Goal: Task Accomplishment & Management: Use online tool/utility

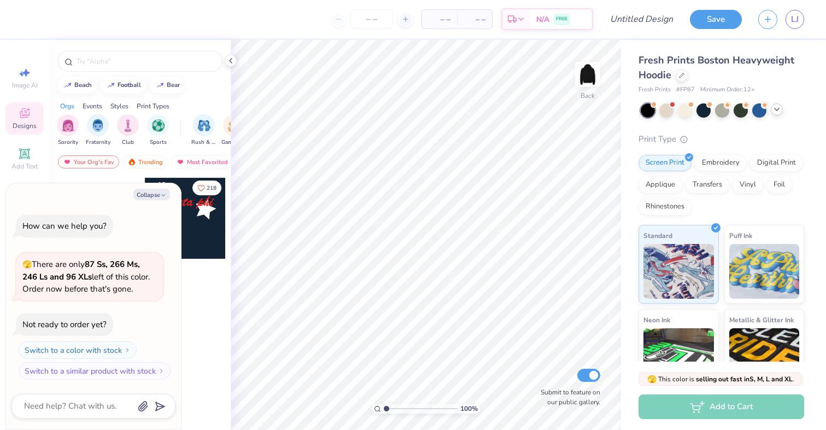
click at [774, 109] on icon at bounding box center [776, 109] width 9 height 9
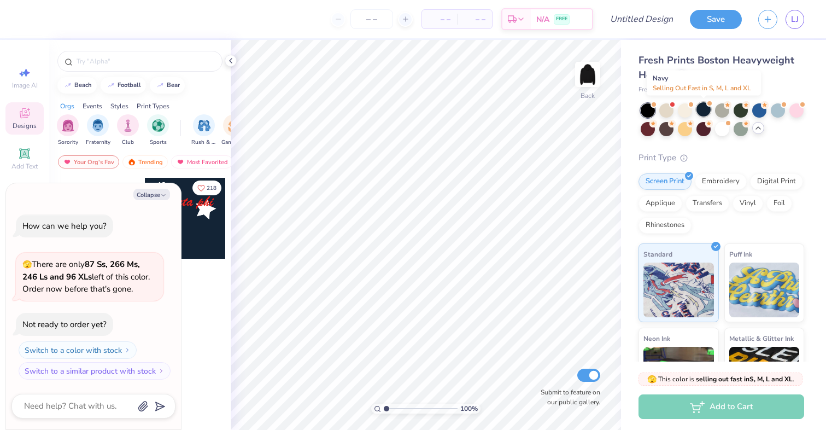
click at [707, 112] on div at bounding box center [703, 109] width 14 height 14
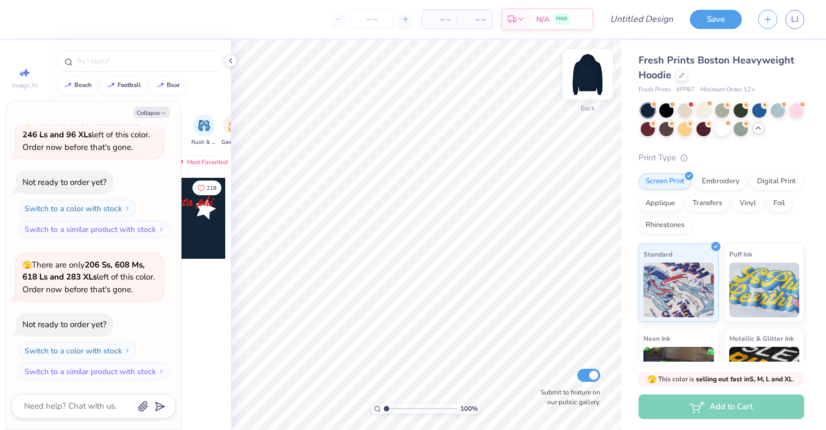
click at [585, 79] on img at bounding box center [588, 74] width 44 height 44
click at [148, 108] on button "Collapse" at bounding box center [151, 112] width 37 height 11
type textarea "x"
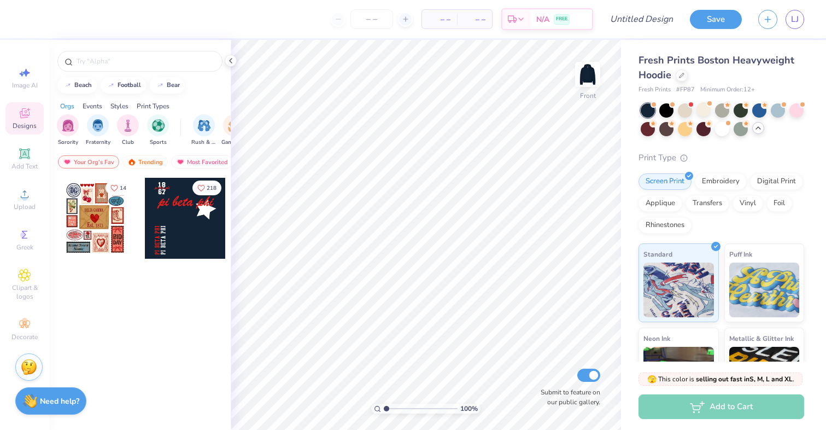
click at [169, 223] on div at bounding box center [185, 218] width 81 height 81
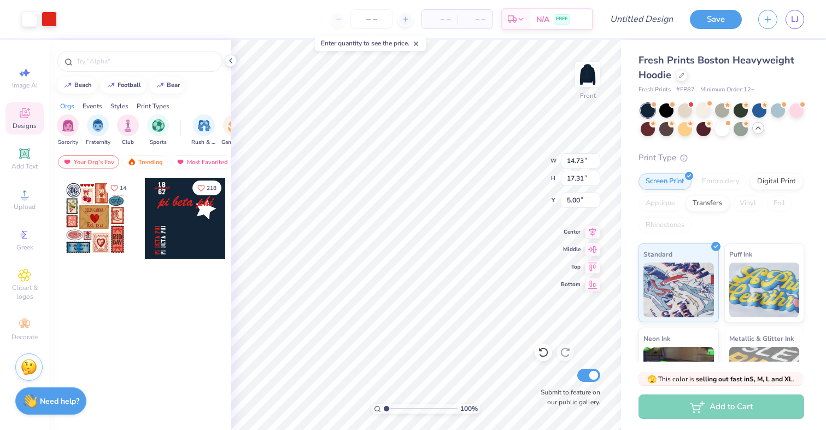
type input "5.00"
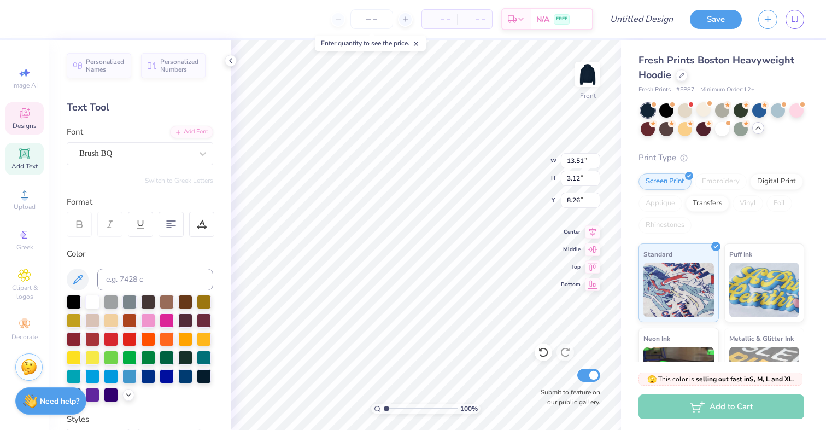
scroll to position [0, 0]
type textarea "p"
type textarea "Alpha Omega Epsilon"
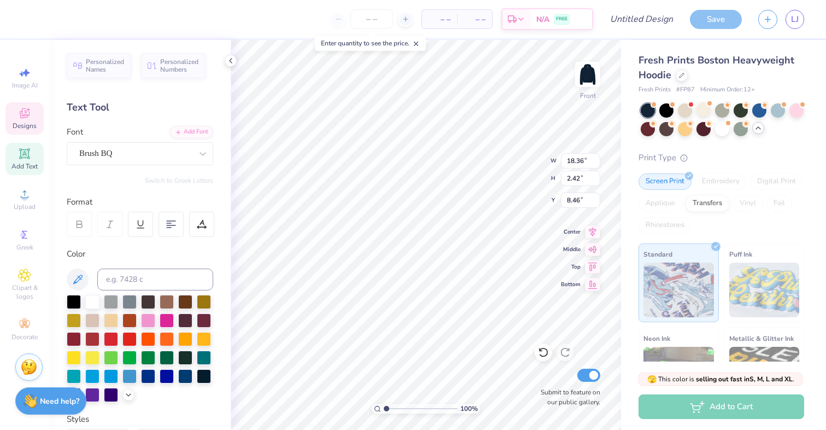
type input "14.92"
type input "1.97"
type input "8.36"
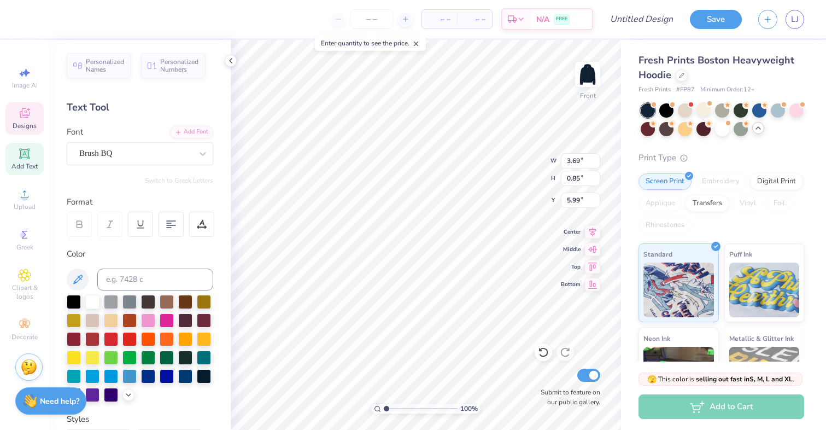
scroll to position [0, 0]
type textarea "p"
type textarea "AOmegaE"
type textarea "19"
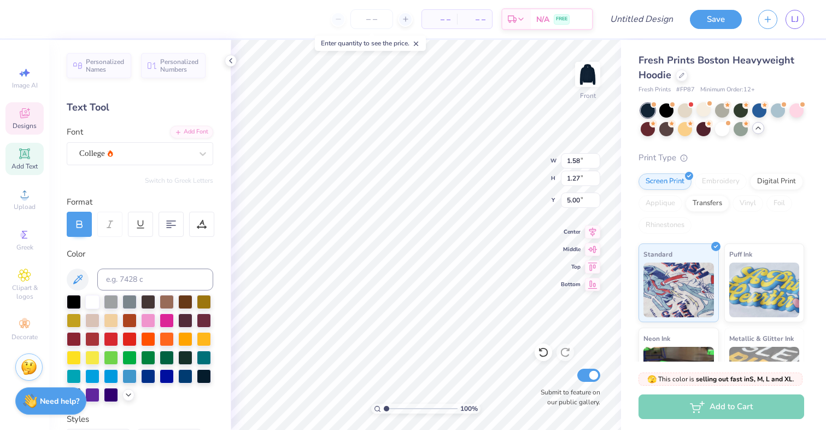
type input "1.71"
type input "6.68"
type textarea "6"
type textarea "83"
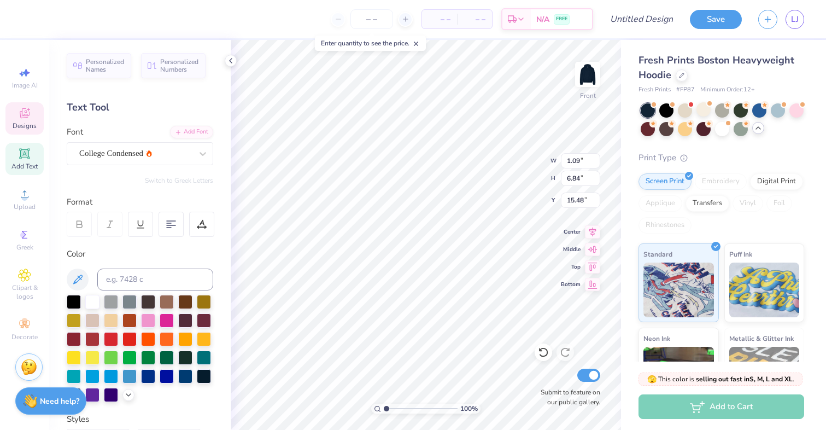
type textarea "P"
type textarea "Alpha omega Epsilon"
type input "11.76"
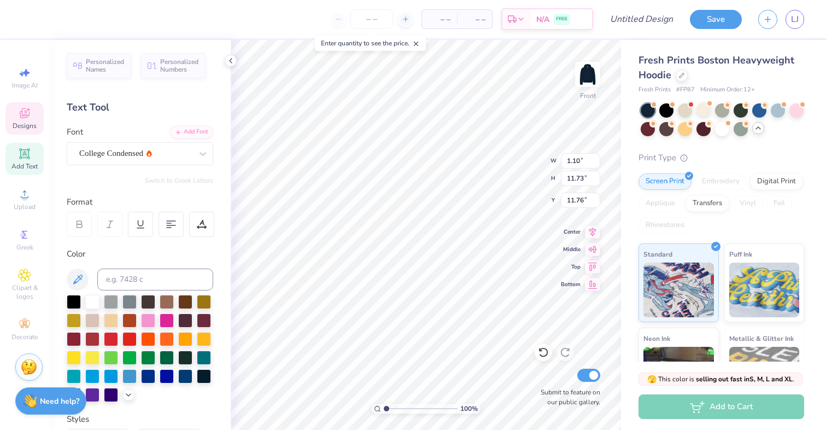
type input "0.87"
type input "9.35"
type input "14.16"
type input "12.96"
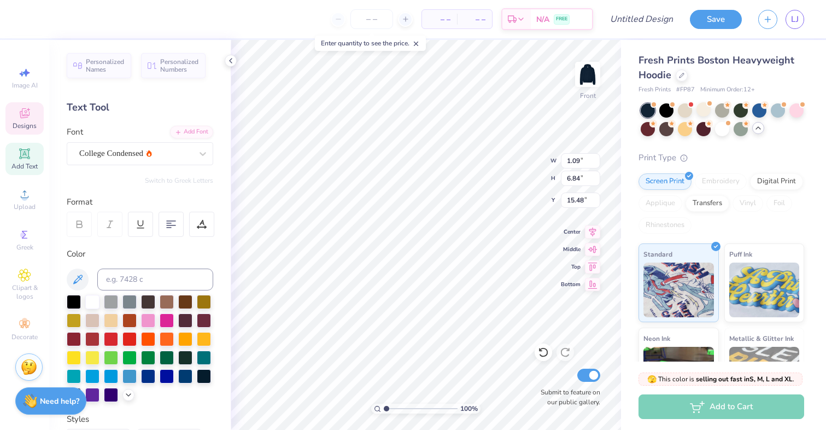
type textarea "P"
type textarea "Friendship, professionalism, leadership"
type input "0.85"
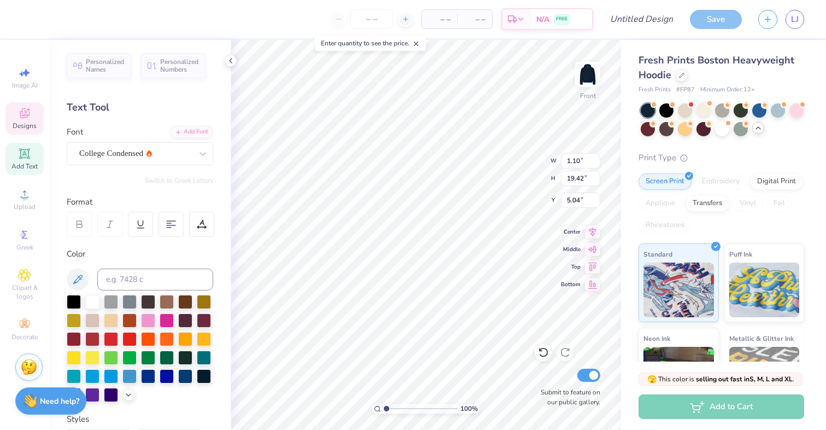
type input "14.97"
type input "8.36"
type input "0.58"
type input "10.35"
type input "12.99"
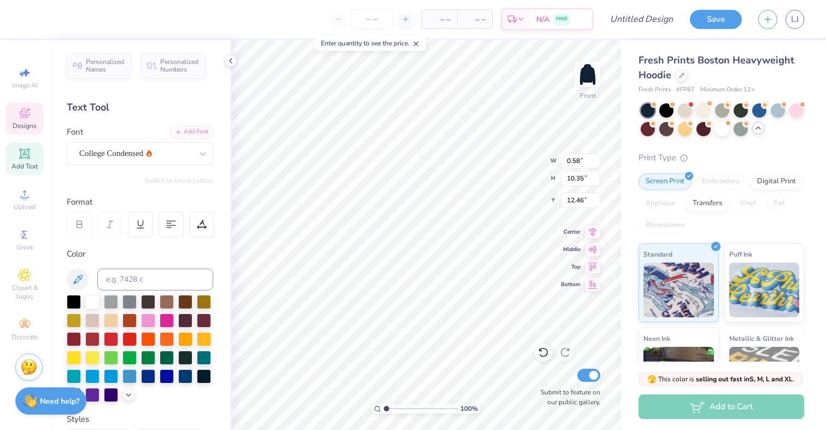
type input "12.46"
click at [366, 19] on input "number" at bounding box center [371, 19] width 43 height 20
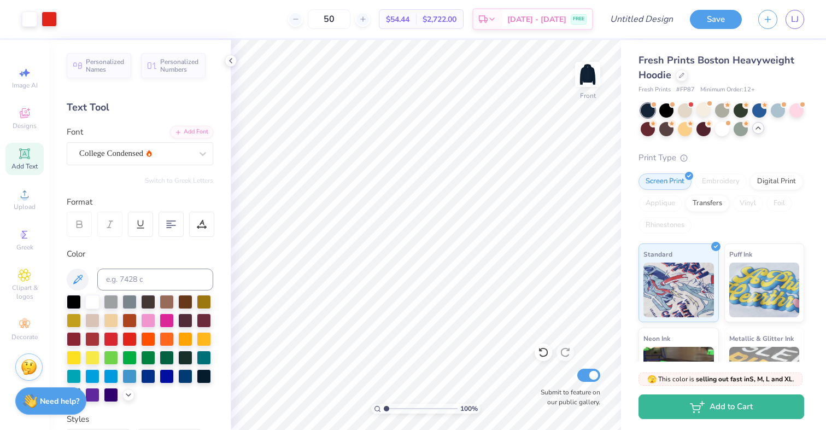
type input "50"
click at [581, 67] on img at bounding box center [588, 74] width 44 height 44
click at [586, 77] on img at bounding box center [588, 74] width 44 height 44
click at [651, 14] on input "Design Title" at bounding box center [655, 19] width 54 height 22
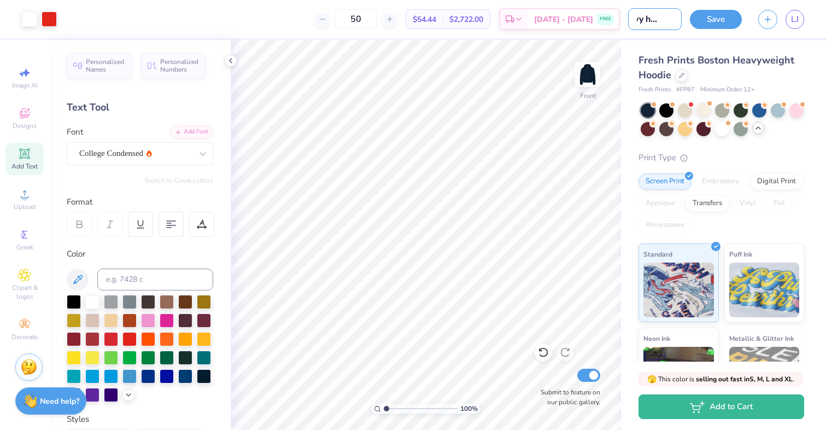
type input "navy hoodie"
click at [589, 79] on img at bounding box center [588, 74] width 44 height 44
click at [30, 158] on icon at bounding box center [24, 153] width 13 height 13
type textarea "A.O.E"
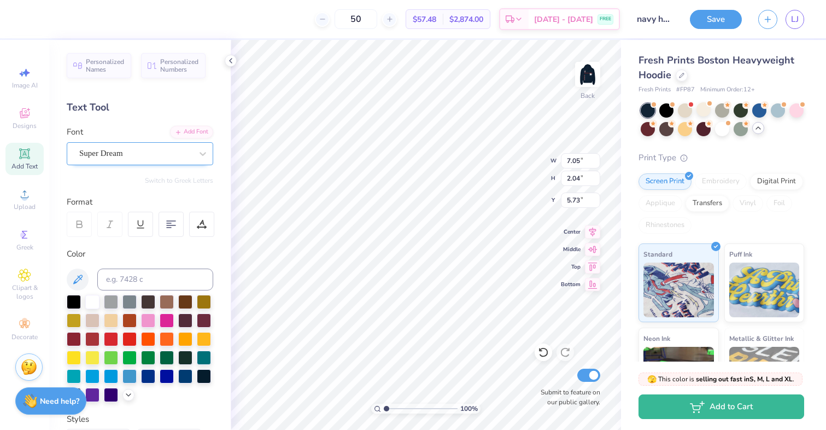
click at [139, 157] on div "Super Dream" at bounding box center [135, 153] width 115 height 17
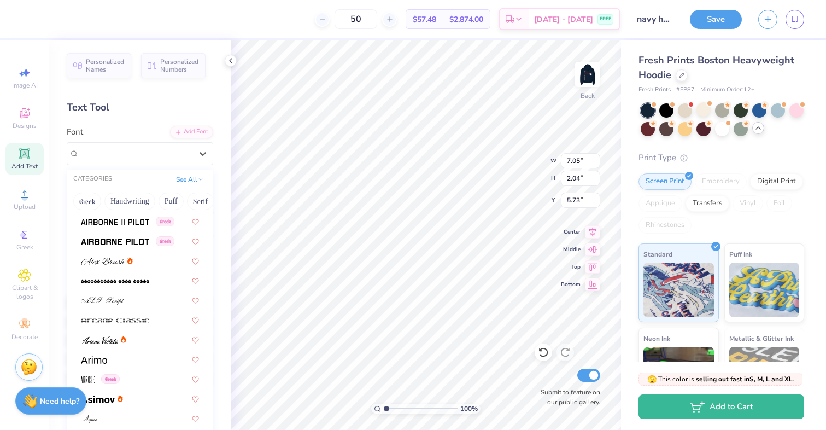
scroll to position [276, 0]
click at [117, 260] on img at bounding box center [103, 260] width 44 height 8
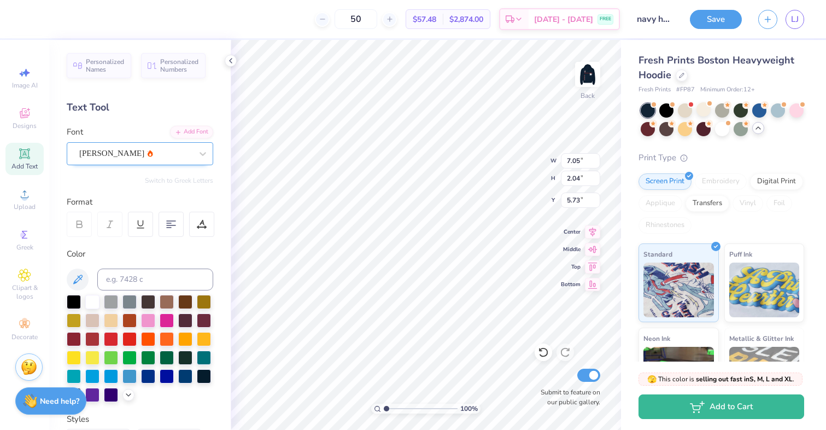
click at [142, 151] on div "[PERSON_NAME]" at bounding box center [135, 153] width 115 height 17
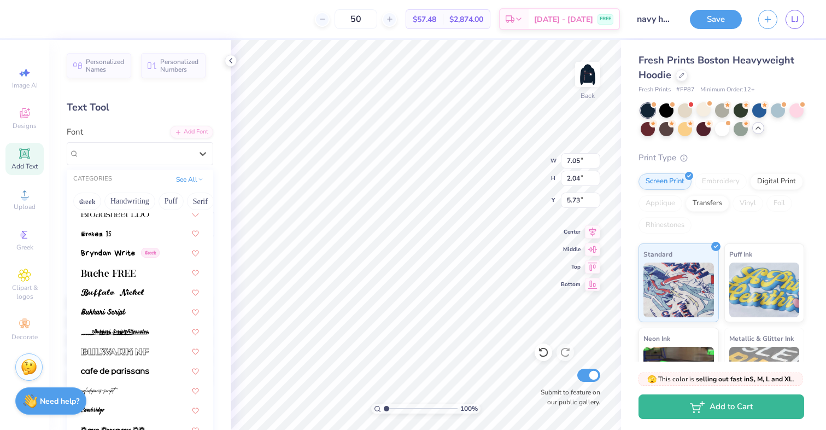
scroll to position [1002, 0]
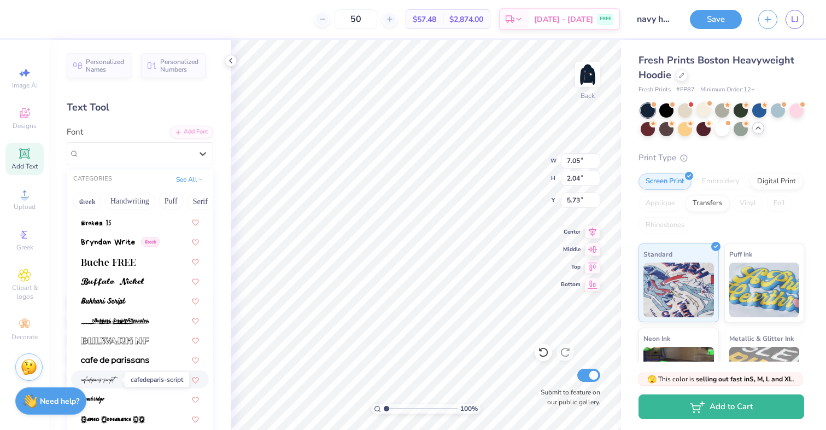
click at [109, 380] on img at bounding box center [99, 380] width 37 height 8
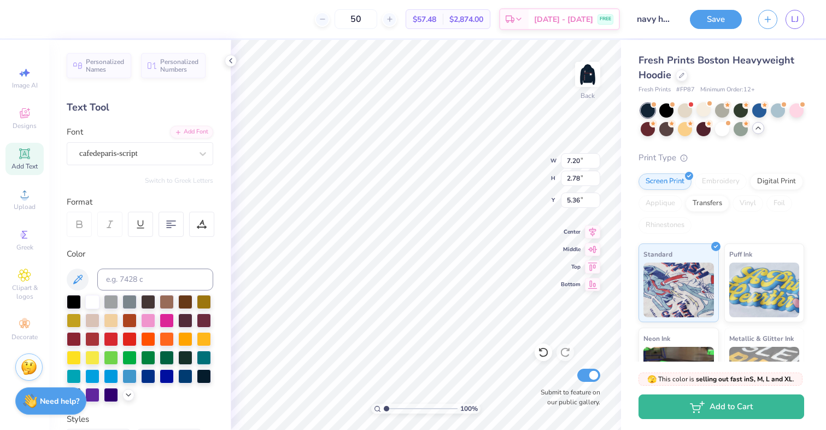
type textarea "."
click at [699, 16] on button "Save" at bounding box center [716, 17] width 52 height 19
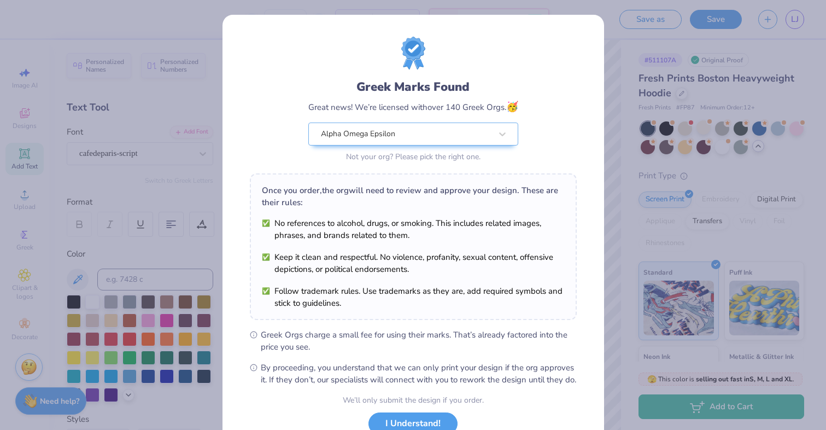
scroll to position [82, 0]
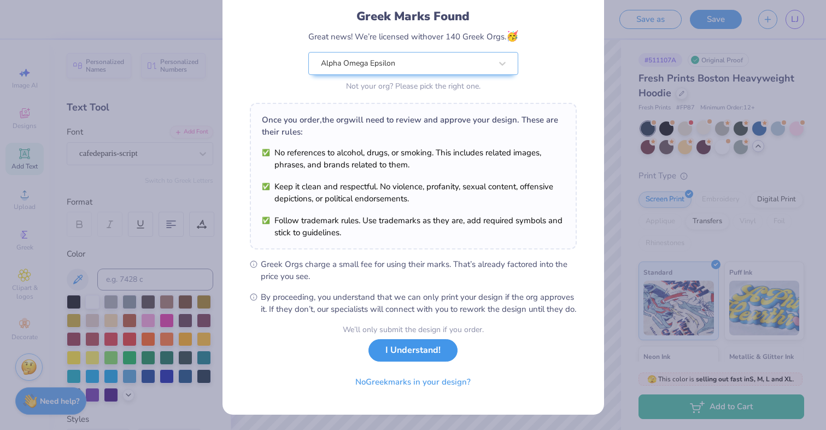
click at [413, 357] on button "I Understand!" at bounding box center [412, 350] width 89 height 22
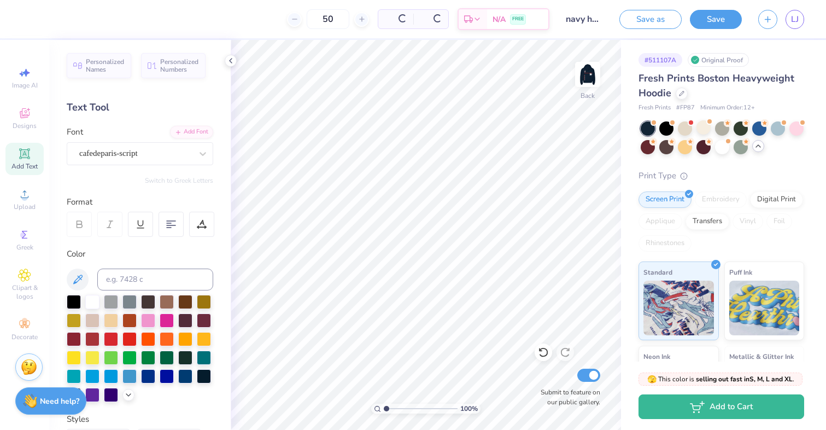
scroll to position [0, 0]
click at [580, 72] on img at bounding box center [588, 74] width 44 height 44
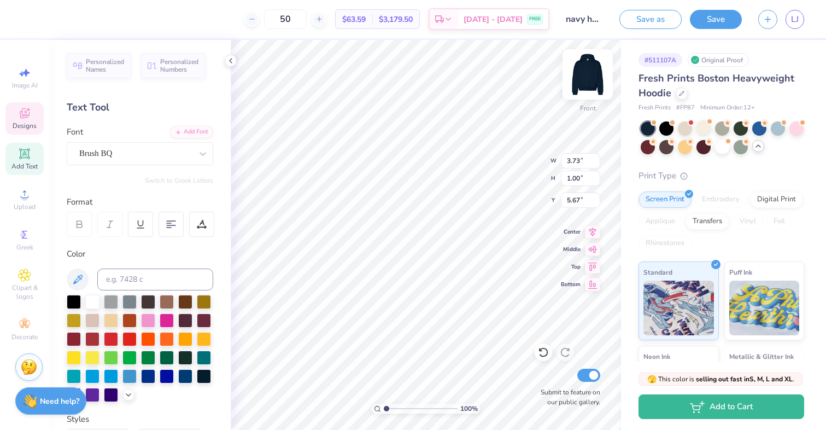
type input "5.67"
click at [589, 80] on img at bounding box center [588, 74] width 44 height 44
click at [577, 83] on img at bounding box center [588, 74] width 44 height 44
click at [146, 322] on div at bounding box center [148, 319] width 14 height 14
type input "3.73"
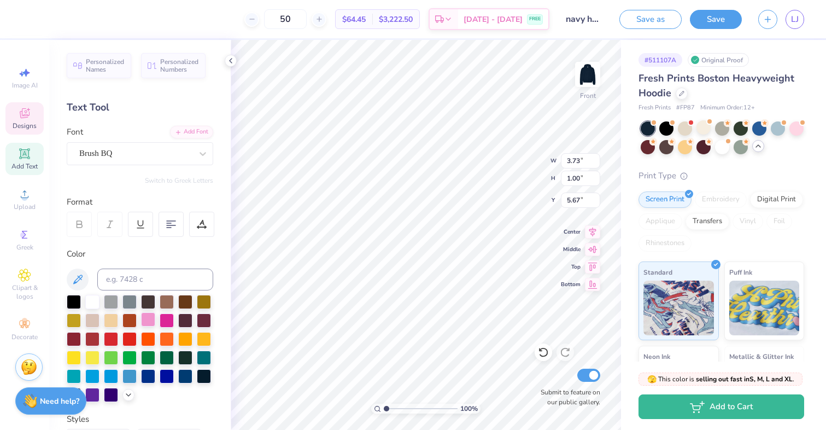
type input "1.00"
type input "5.67"
click at [144, 323] on div at bounding box center [148, 319] width 14 height 14
type input "0.87"
type input "9.35"
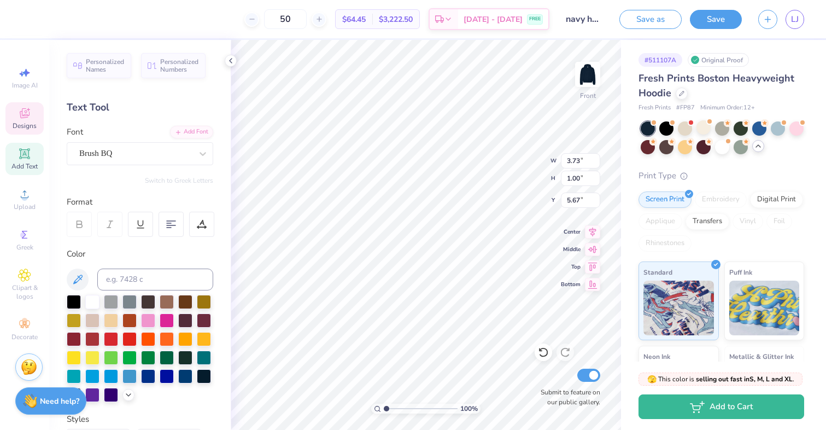
type input "12.96"
click at [149, 321] on div at bounding box center [148, 319] width 14 height 14
type input "8.83"
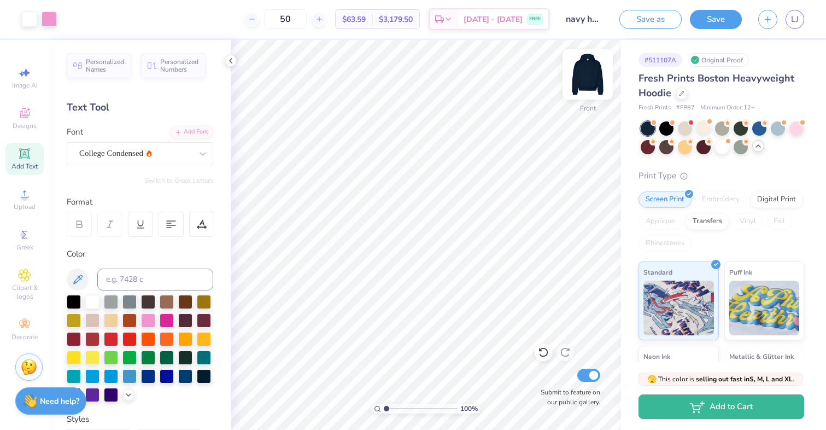
click at [591, 74] on img at bounding box center [588, 74] width 44 height 44
click at [25, 156] on icon at bounding box center [24, 153] width 8 height 8
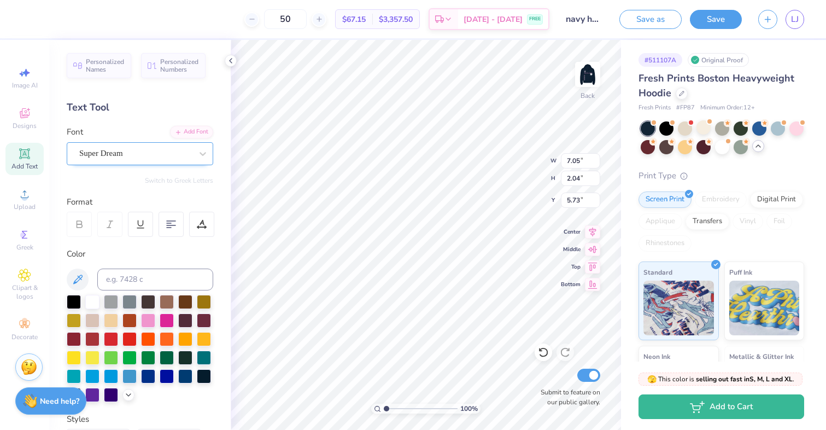
type textarea "A.O.E."
click at [107, 145] on div "Super Dream" at bounding box center [135, 153] width 115 height 17
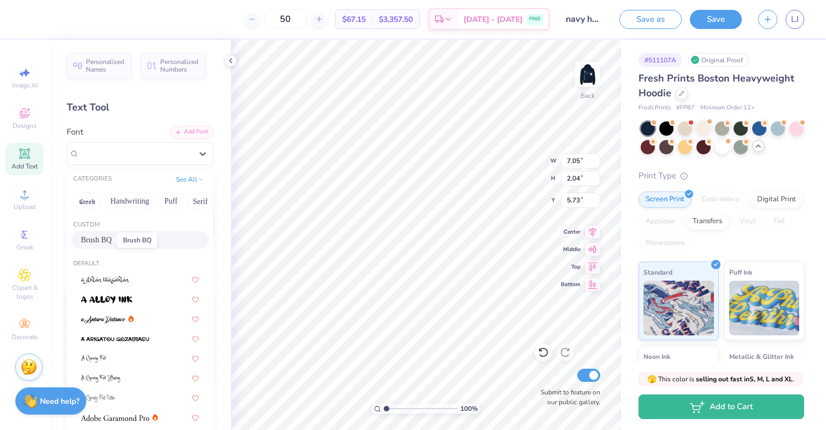
click at [105, 243] on span "Brush BQ" at bounding box center [96, 239] width 31 height 11
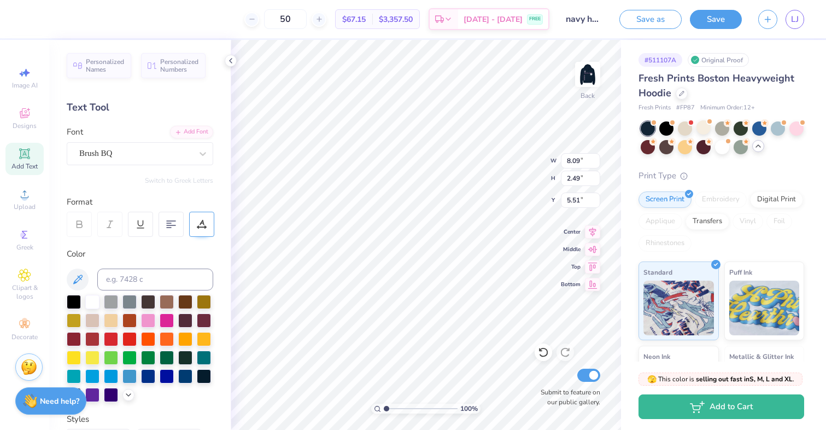
type input "4.21"
type input "1.29"
type input "3.00"
click at [150, 319] on div at bounding box center [148, 319] width 14 height 14
type textarea "AOmegaE"
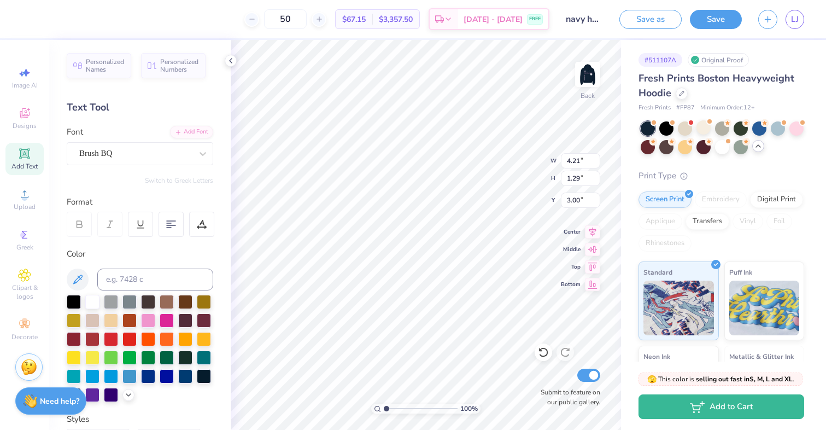
scroll to position [0, 1]
click at [128, 395] on icon at bounding box center [128, 393] width 9 height 9
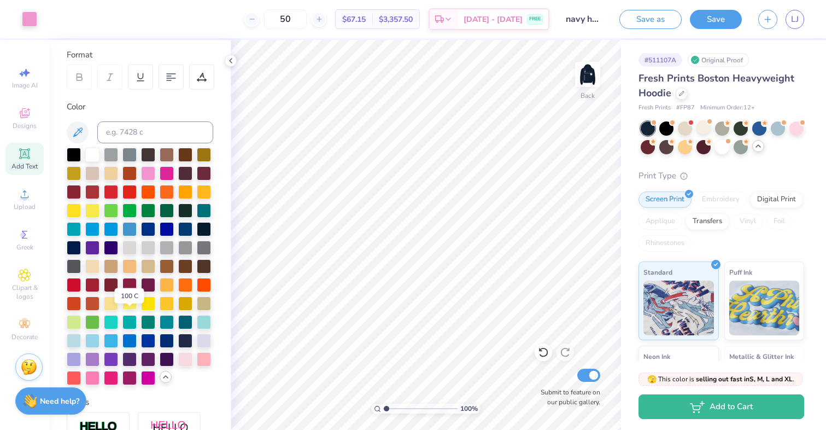
scroll to position [147, 0]
click at [203, 358] on div at bounding box center [204, 358] width 14 height 14
click at [186, 358] on div at bounding box center [185, 358] width 14 height 14
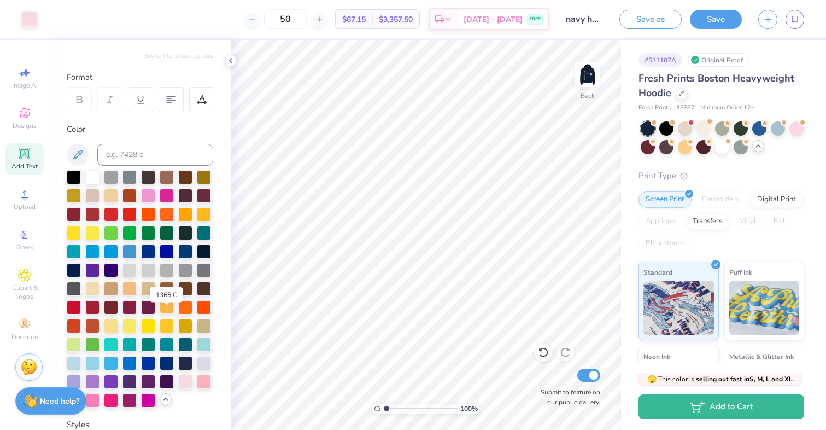
scroll to position [114, 0]
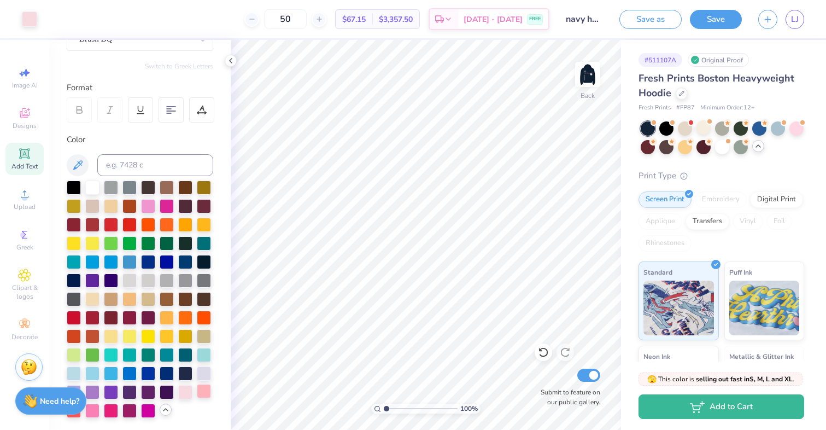
click at [208, 393] on div at bounding box center [204, 391] width 14 height 14
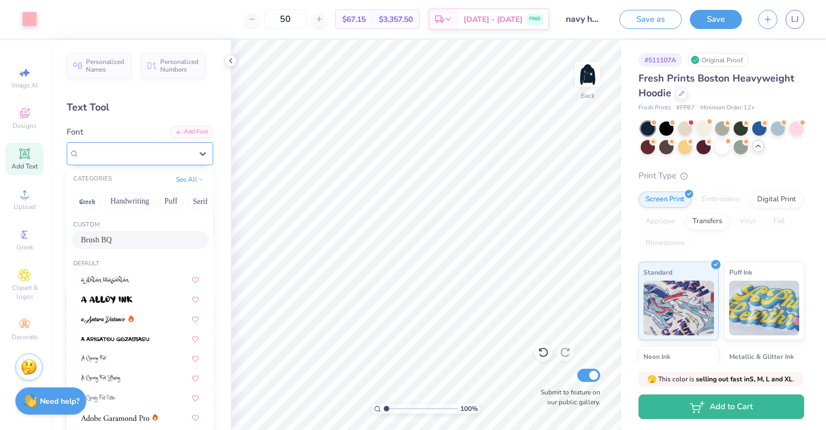
click at [131, 148] on div "Brush BQ" at bounding box center [135, 153] width 115 height 17
click at [199, 148] on icon at bounding box center [202, 153] width 11 height 11
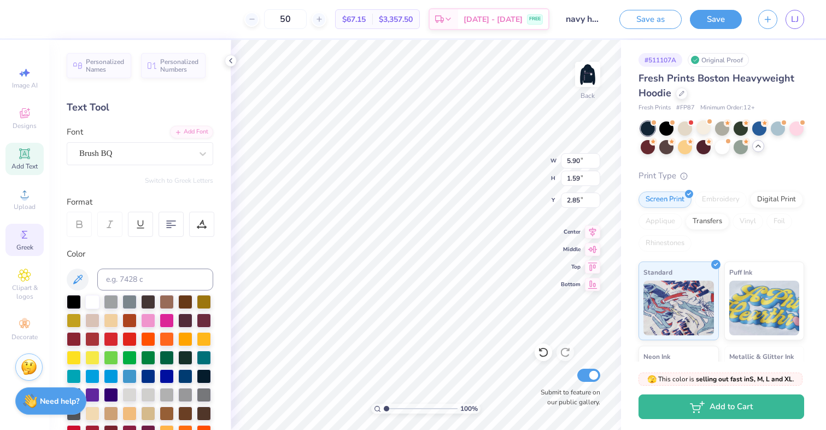
click at [24, 230] on icon at bounding box center [24, 234] width 13 height 13
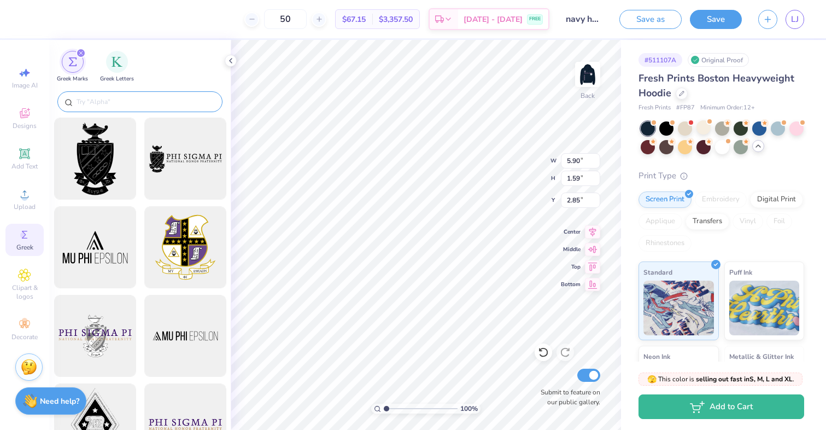
click at [132, 97] on input "text" at bounding box center [145, 101] width 140 height 11
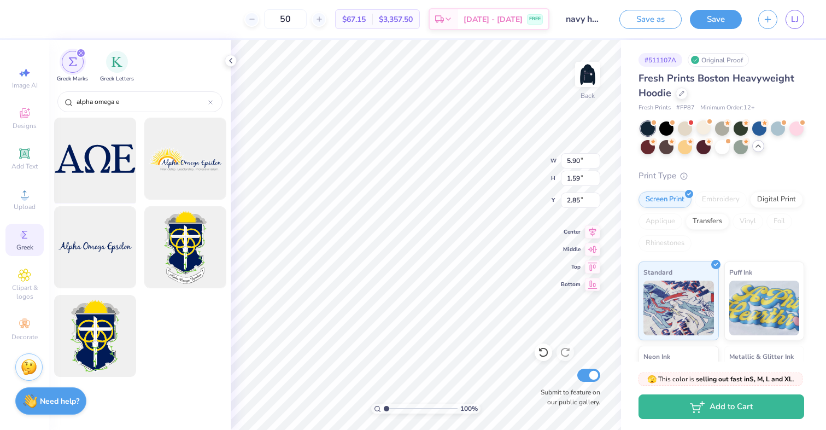
type input "alpha omega e"
click at [99, 158] on div at bounding box center [95, 159] width 90 height 90
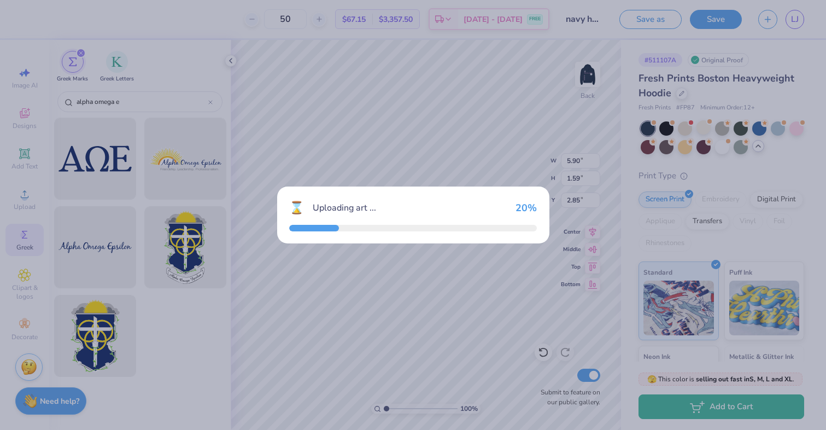
type input "15.00"
type input "5.30"
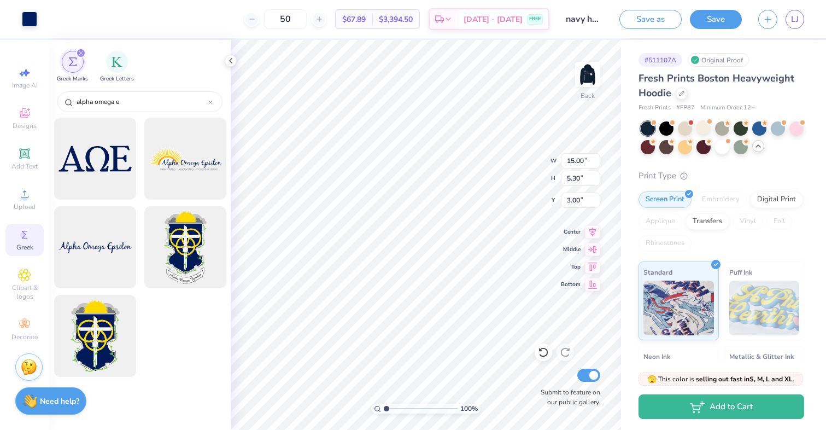
type input "6.45"
type input "4.95"
type input "1.75"
type input "10.00"
click at [228, 62] on icon at bounding box center [230, 60] width 9 height 9
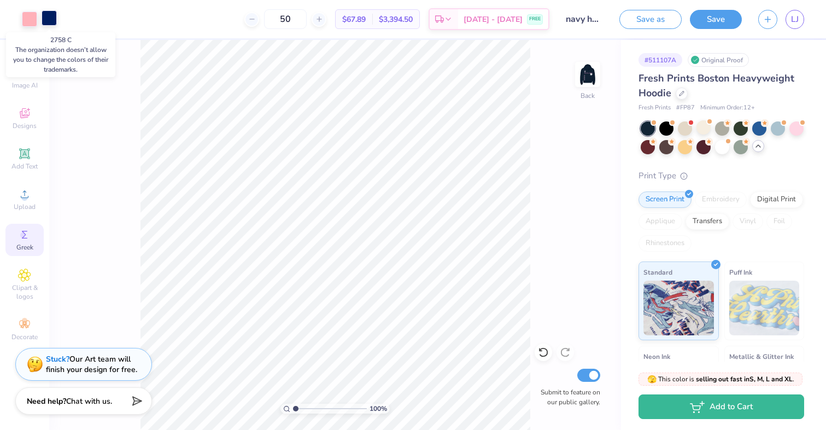
click at [47, 20] on div at bounding box center [49, 17] width 15 height 15
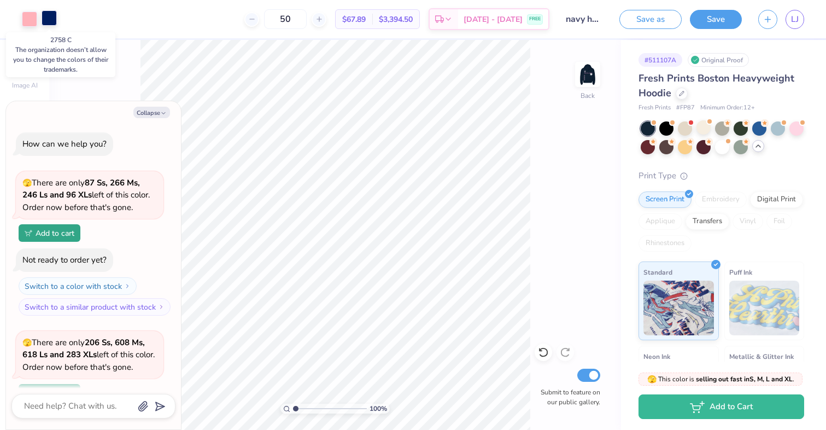
scroll to position [150, 0]
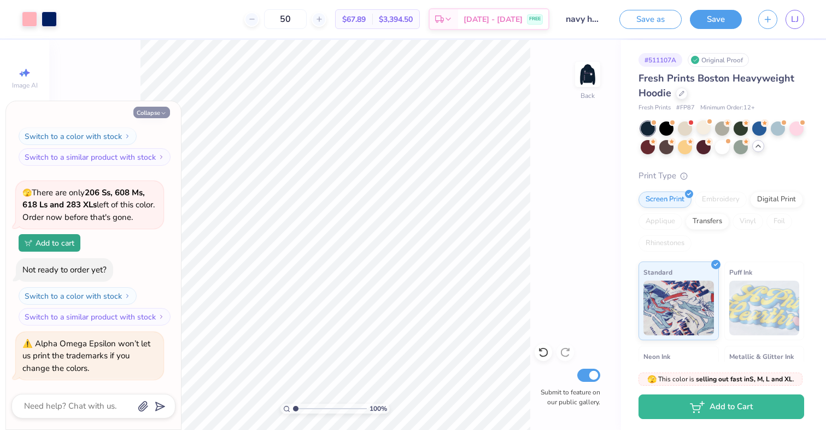
click at [144, 110] on button "Collapse" at bounding box center [151, 112] width 37 height 11
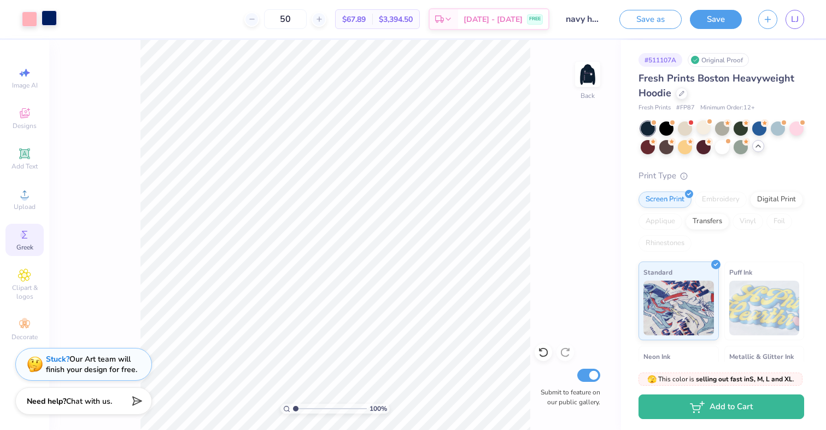
click at [47, 21] on div at bounding box center [49, 17] width 15 height 15
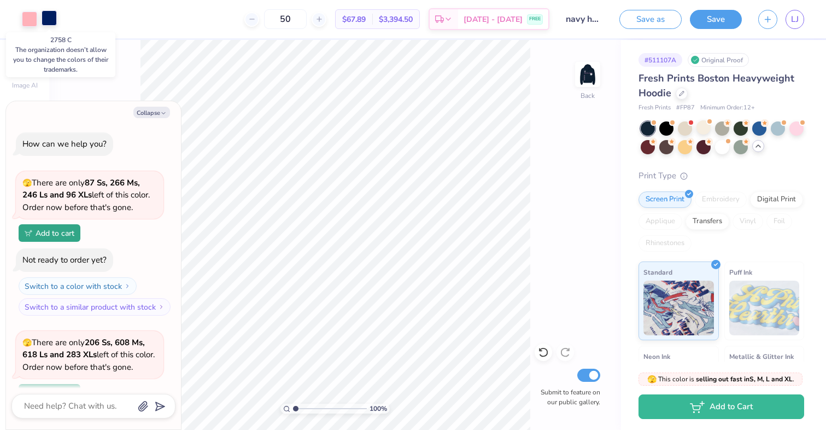
scroll to position [204, 0]
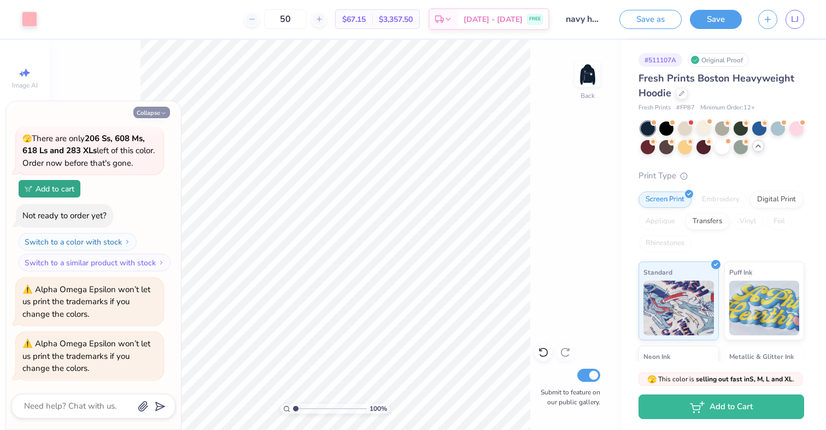
click at [151, 109] on button "Collapse" at bounding box center [151, 112] width 37 height 11
type textarea "x"
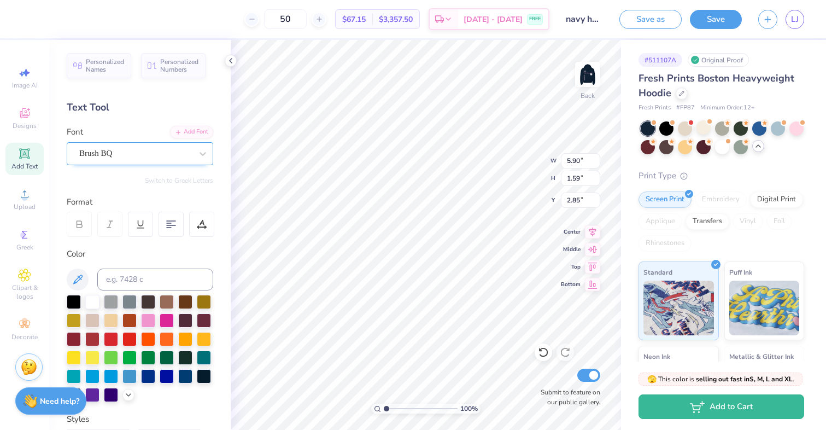
click at [111, 151] on div "Brush BQ" at bounding box center [135, 153] width 115 height 17
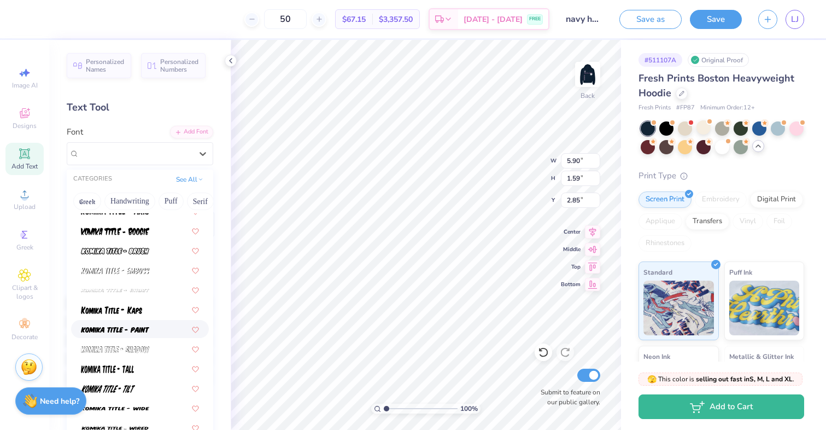
scroll to position [3441, 0]
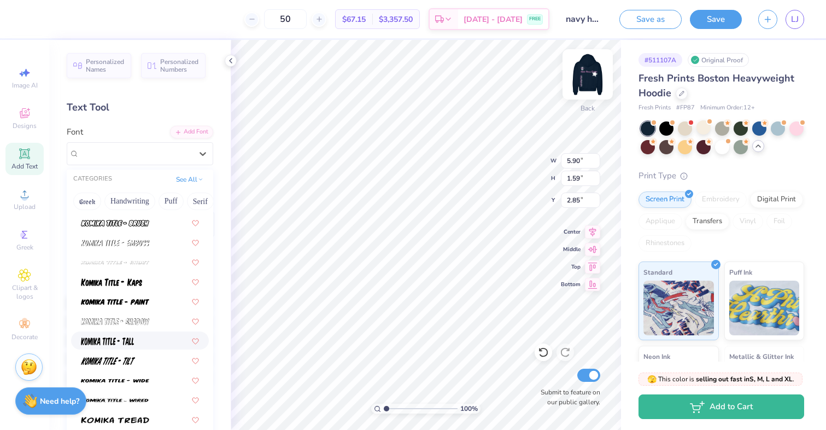
click at [584, 84] on img at bounding box center [588, 74] width 44 height 44
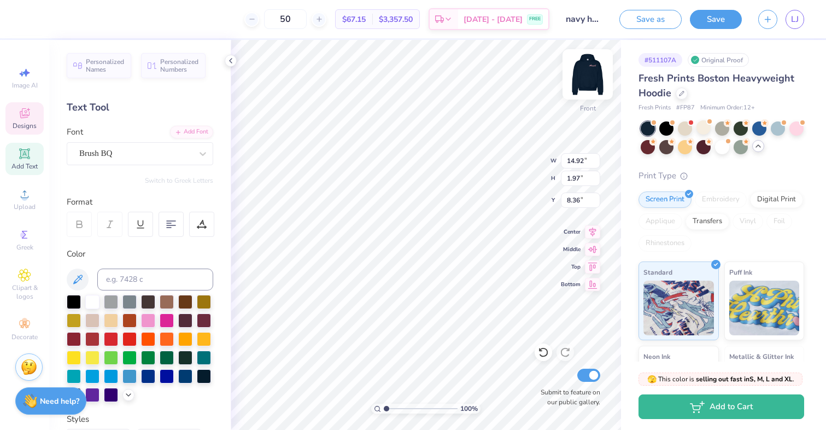
click at [586, 67] on img at bounding box center [588, 74] width 44 height 44
type input "3.00"
click at [153, 320] on div at bounding box center [148, 319] width 14 height 14
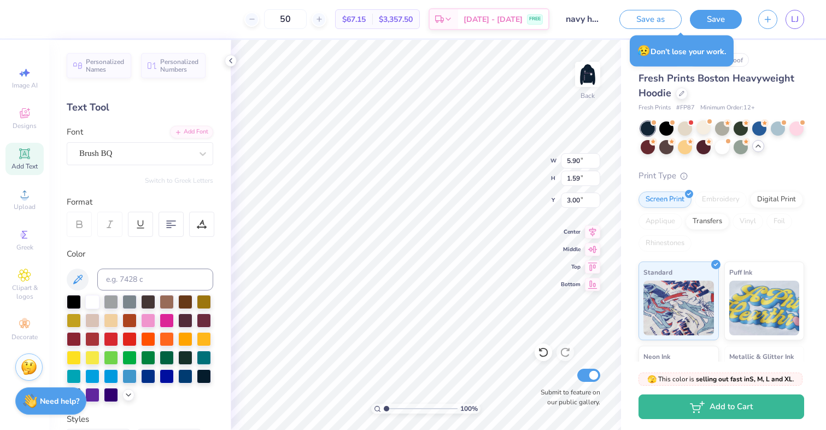
scroll to position [0, 4]
type textarea "Alpha Omega Epsilon"
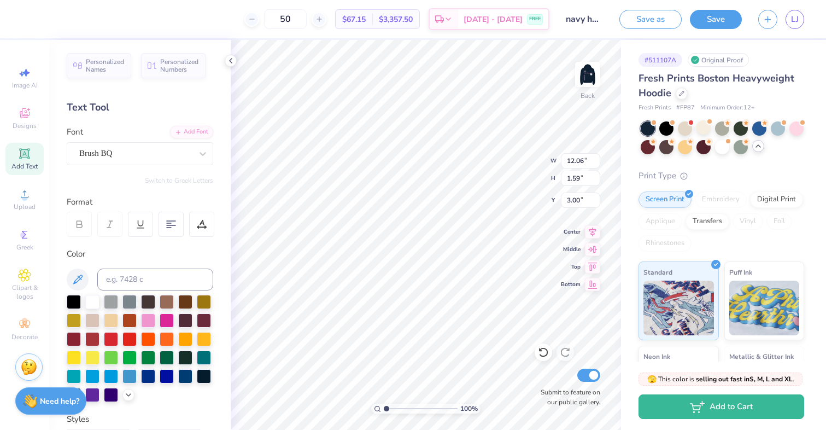
type textarea "AOmegaE"
type textarea "A.O.E."
type input "3.00"
type textarea "AOmegaE"
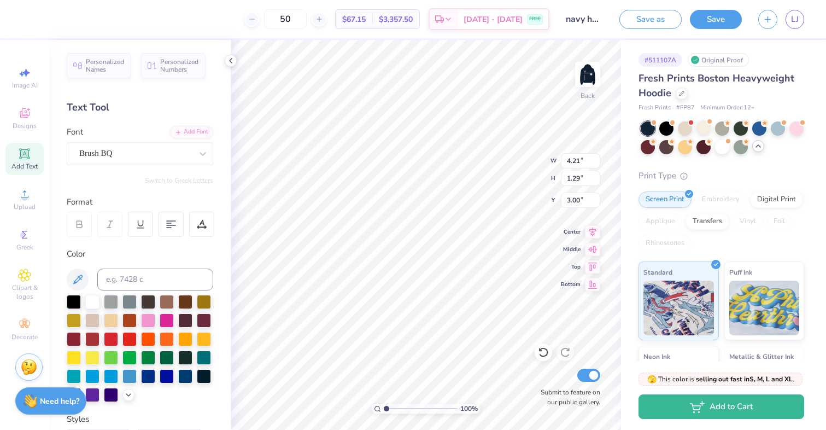
scroll to position [0, 1]
type input "3.00"
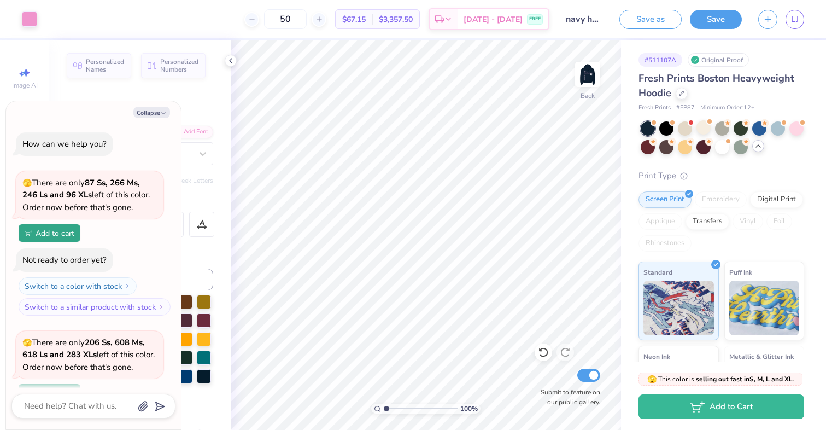
scroll to position [263, 0]
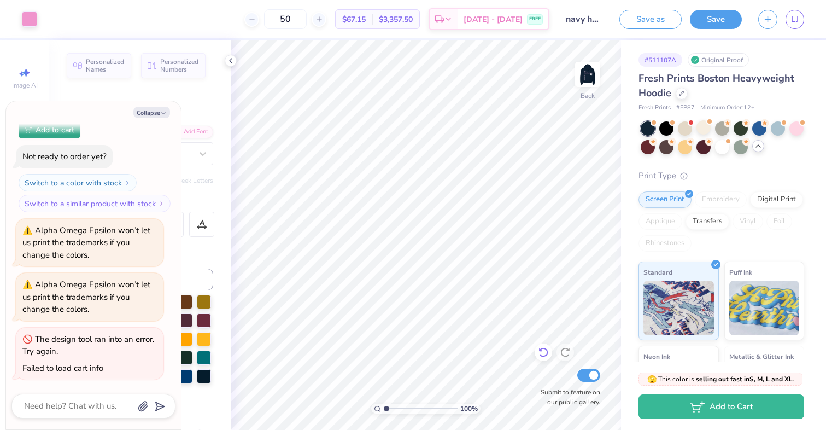
click at [544, 349] on icon at bounding box center [543, 351] width 11 height 11
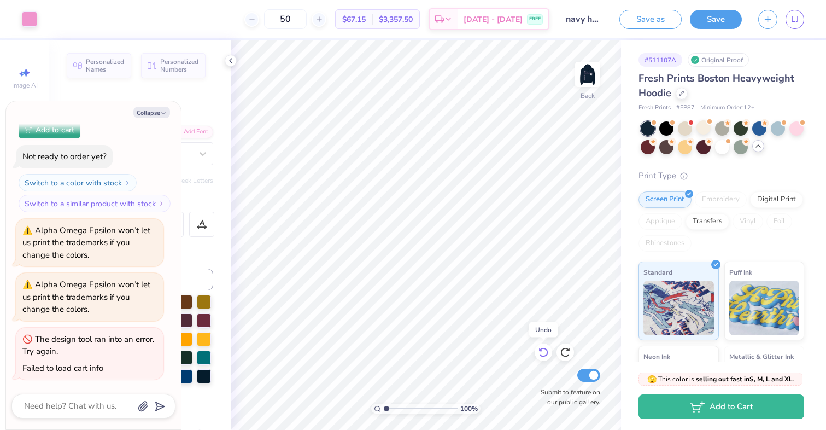
click at [544, 349] on icon at bounding box center [543, 351] width 11 height 11
click at [570, 354] on icon at bounding box center [565, 351] width 11 height 11
click at [161, 113] on icon "button" at bounding box center [163, 113] width 7 height 7
type textarea "x"
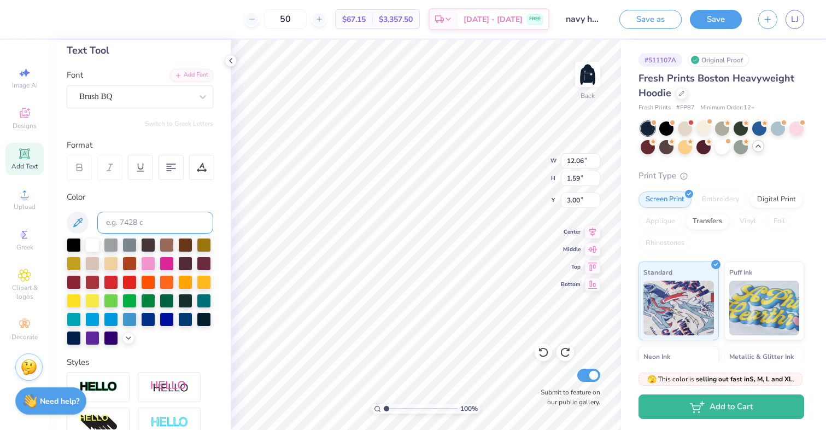
scroll to position [82, 0]
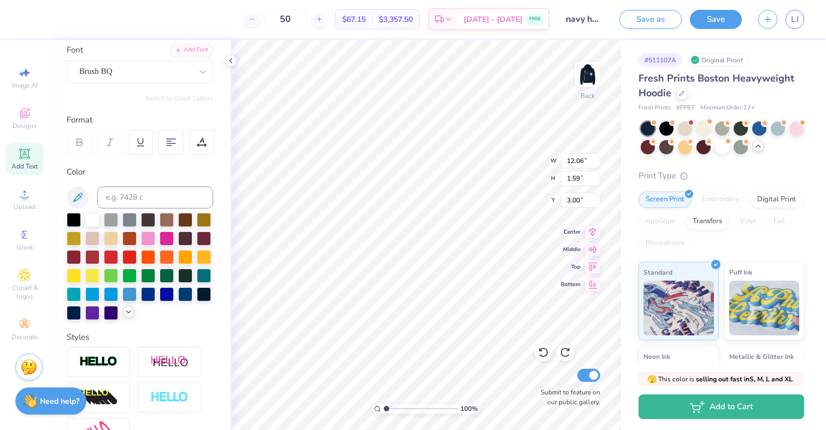
click at [126, 307] on icon at bounding box center [128, 311] width 9 height 9
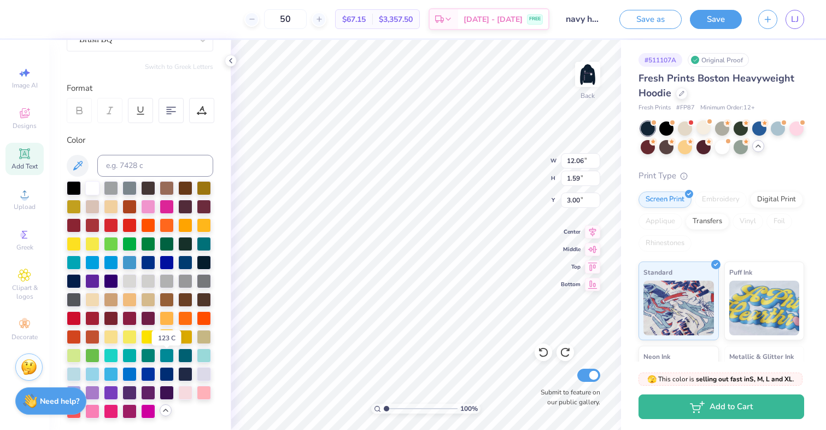
scroll to position [117, 0]
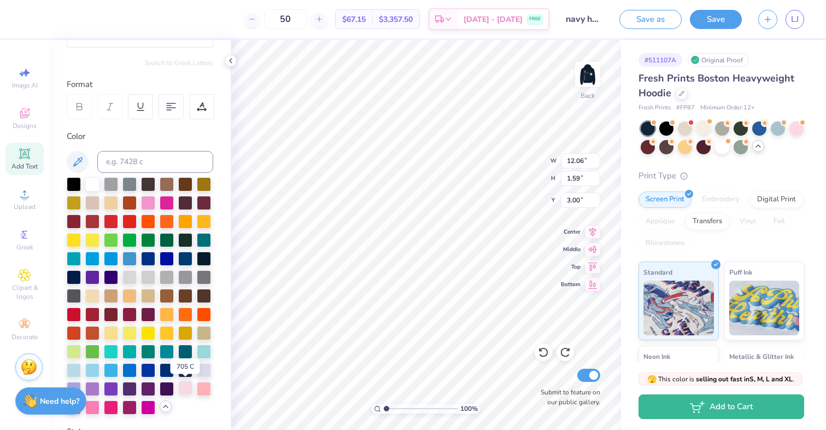
click at [182, 389] on div at bounding box center [185, 387] width 14 height 14
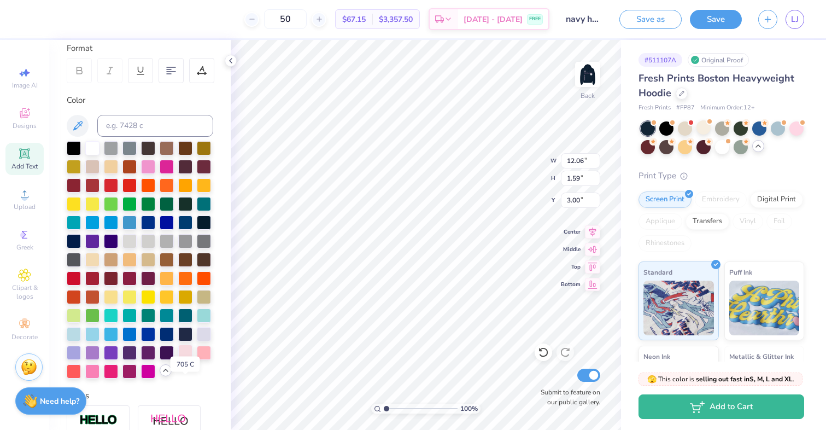
scroll to position [158, 0]
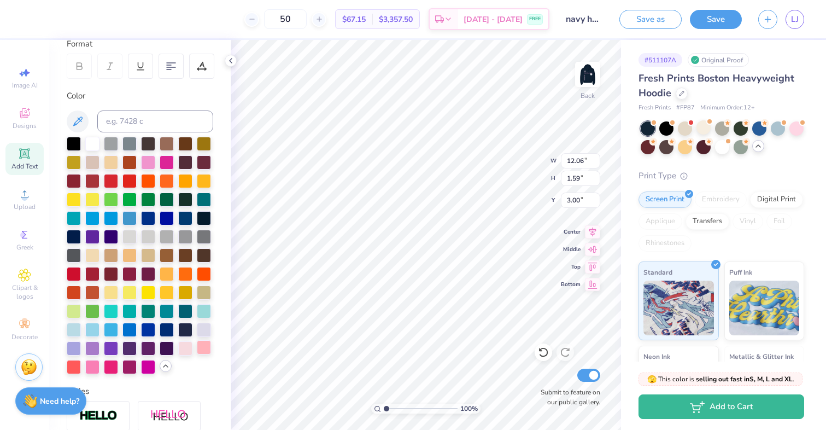
click at [201, 350] on div at bounding box center [204, 347] width 14 height 14
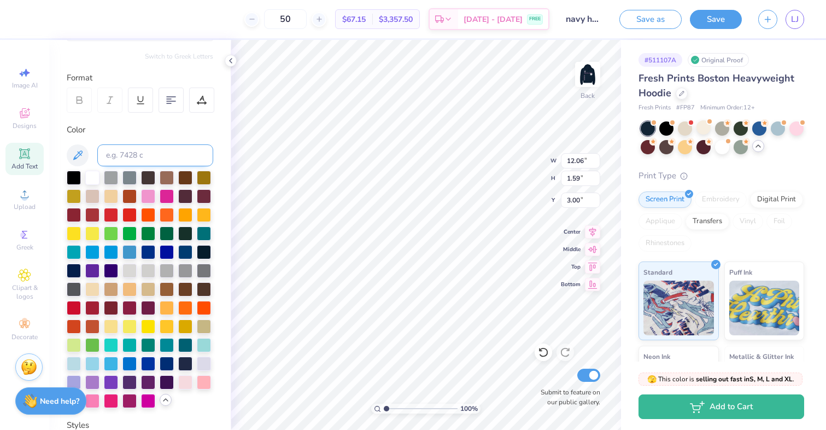
scroll to position [0, 0]
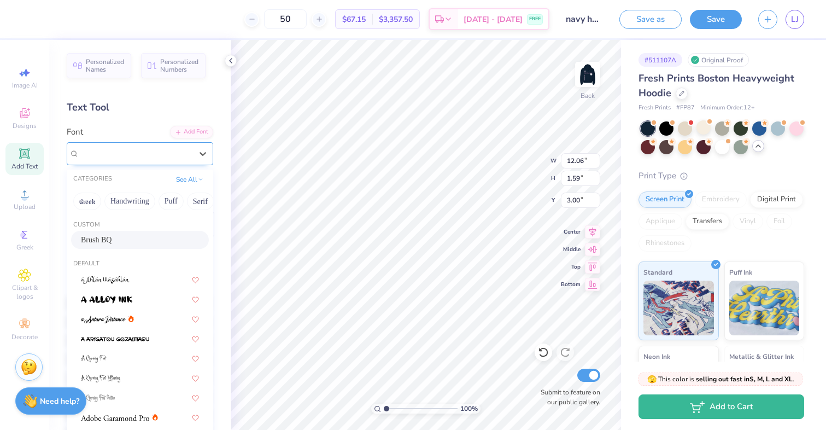
click at [126, 151] on div "Brush BQ" at bounding box center [135, 153] width 115 height 17
click at [84, 202] on button "Greek" at bounding box center [87, 200] width 28 height 17
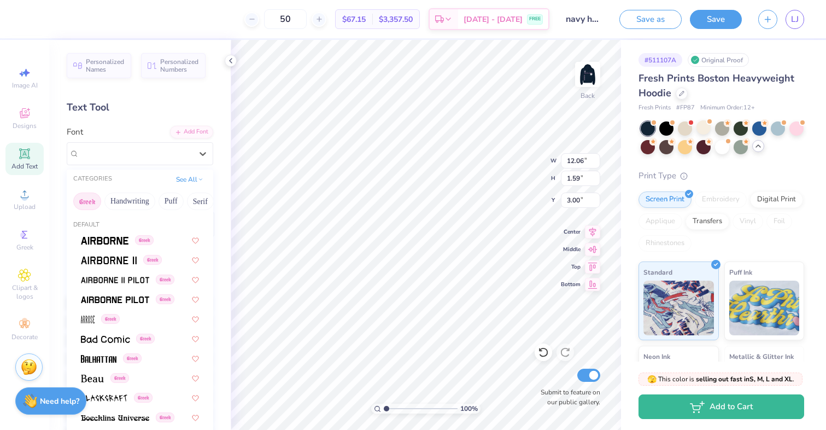
click at [85, 202] on button "Greek" at bounding box center [87, 200] width 28 height 17
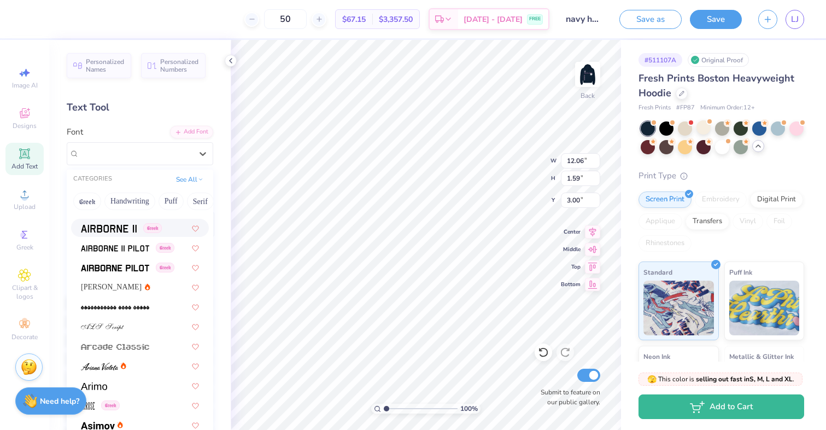
scroll to position [254, 0]
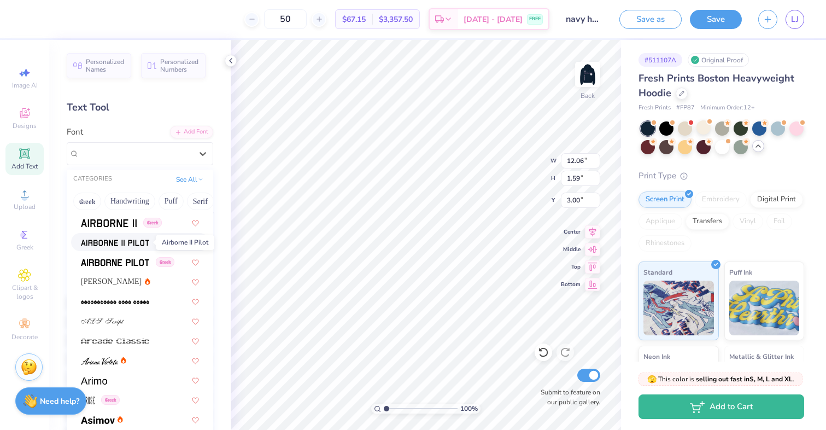
click at [133, 243] on img at bounding box center [115, 243] width 68 height 8
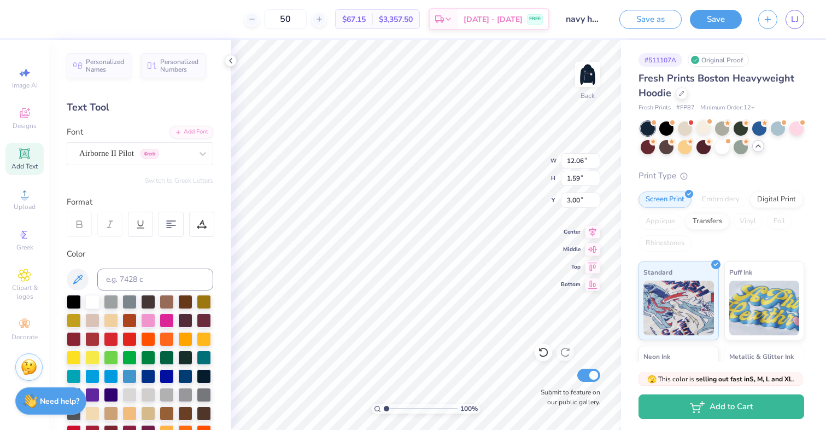
type input "16.55"
type input "1.11"
type input "3.24"
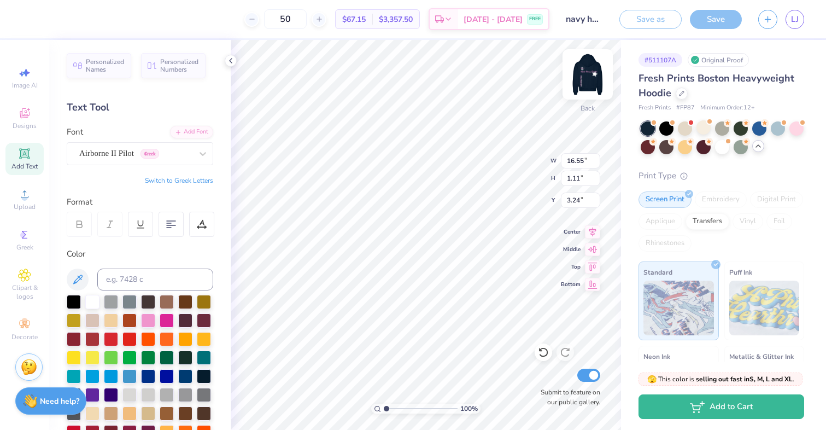
click at [586, 79] on img at bounding box center [588, 74] width 44 height 44
click at [587, 69] on img at bounding box center [588, 74] width 44 height 44
click at [167, 150] on div "Airborne II Pilot Greek" at bounding box center [135, 153] width 115 height 17
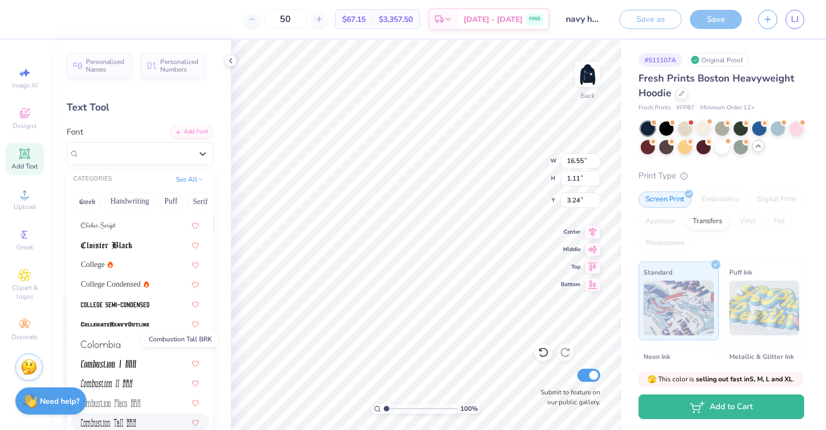
scroll to position [1424, 0]
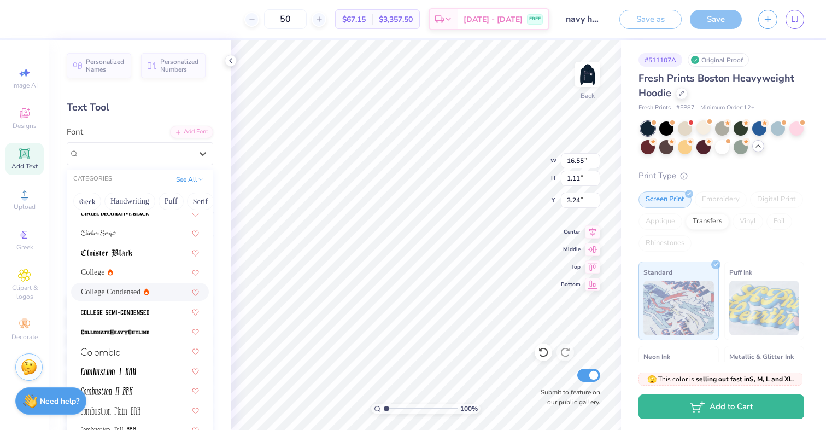
click at [127, 291] on span "College Condensed" at bounding box center [111, 291] width 60 height 11
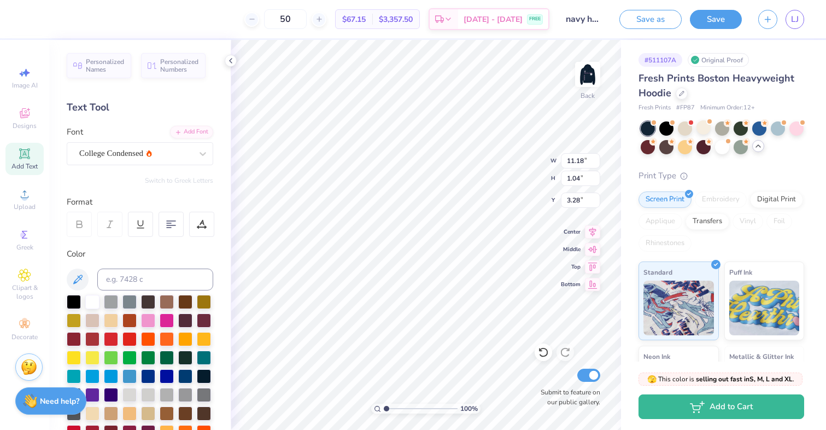
type input "11.18"
type input "1.04"
type input "3.28"
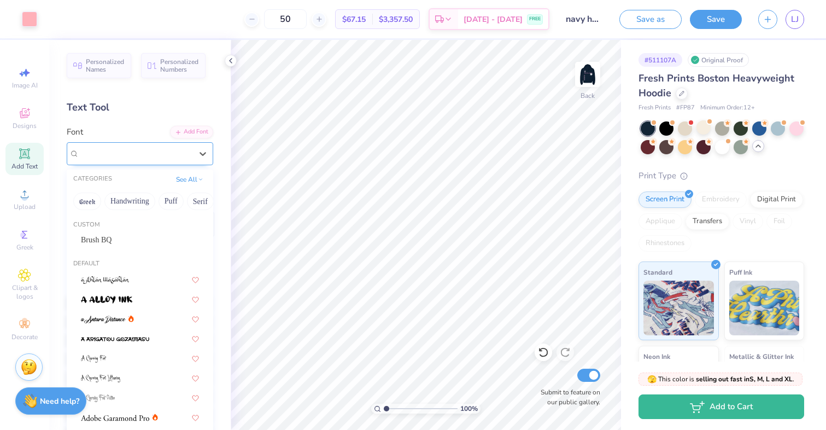
click at [184, 157] on div "College Condensed" at bounding box center [135, 153] width 115 height 17
click at [123, 241] on div "Brush BQ" at bounding box center [140, 239] width 118 height 11
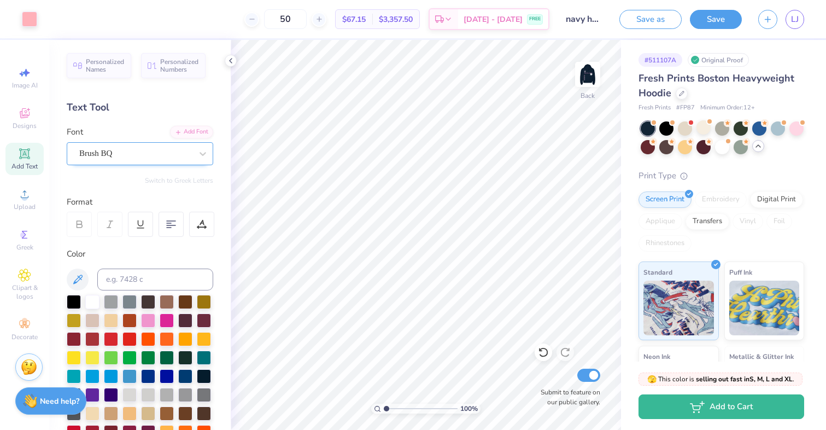
click at [146, 152] on div "Brush BQ" at bounding box center [135, 153] width 115 height 17
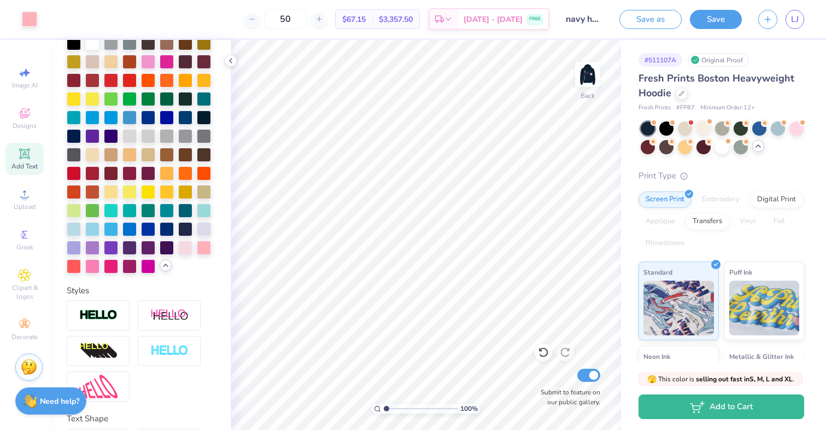
scroll to position [281, 0]
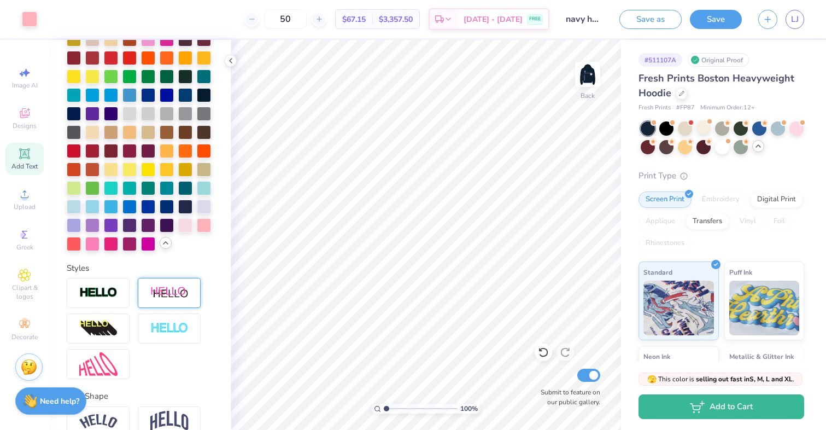
click at [161, 292] on img at bounding box center [169, 293] width 38 height 14
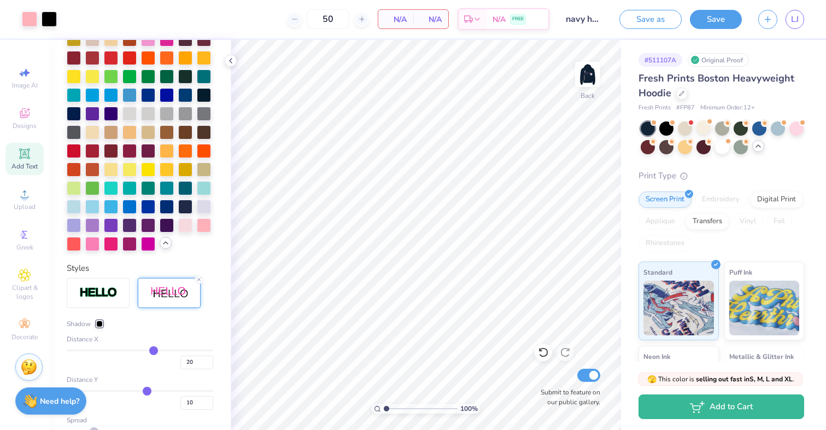
type input "11"
type input "12"
type input "13"
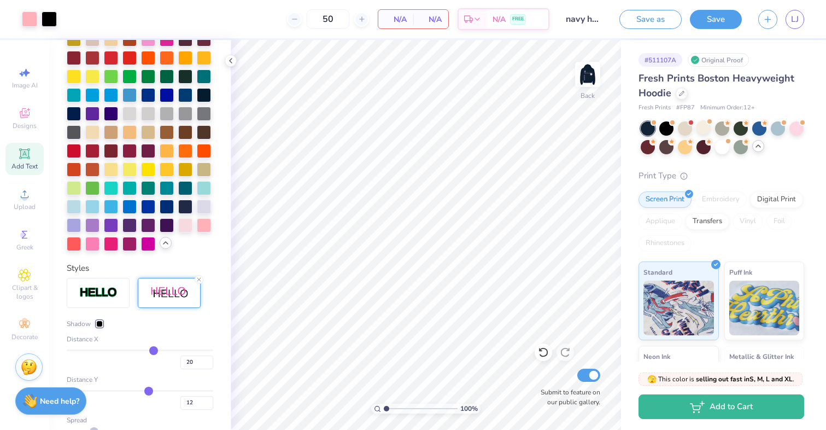
type input "13"
type input "14"
type input "15"
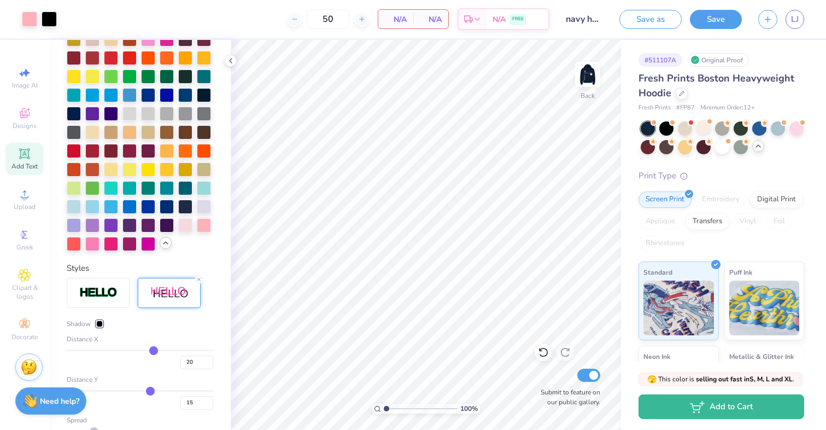
type input "16"
type input "17"
type input "18"
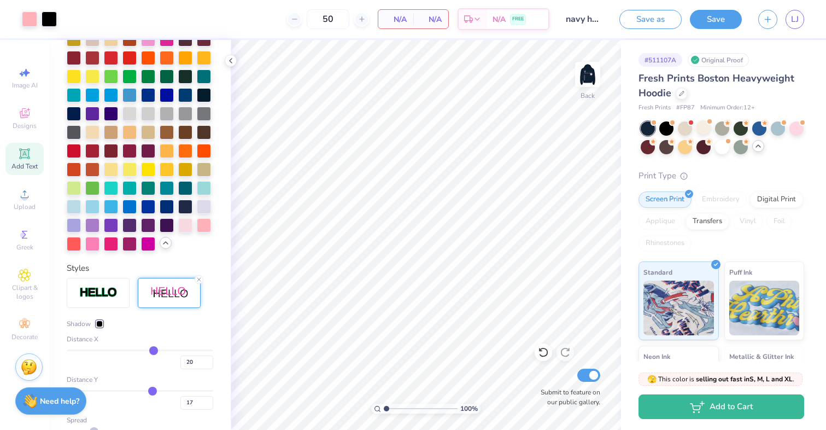
type input "18"
type input "19"
type input "20"
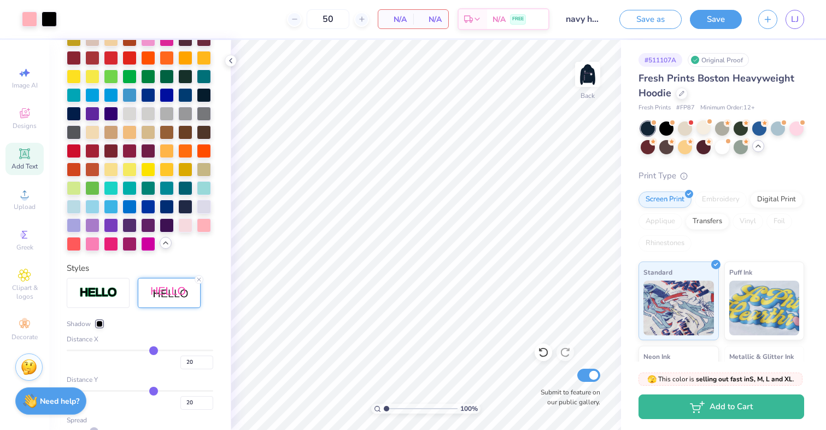
type input "21"
drag, startPoint x: 146, startPoint y: 390, endPoint x: 154, endPoint y: 388, distance: 7.8
click at [154, 390] on input "range" at bounding box center [140, 391] width 146 height 2
type input "22"
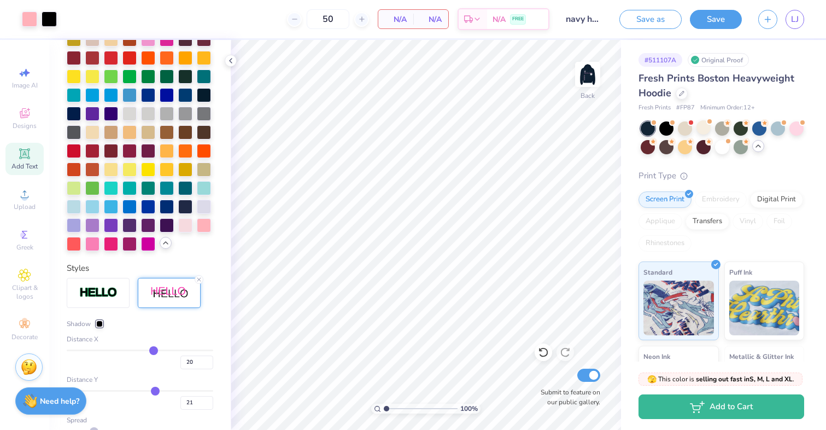
type input "22"
type input "23"
type input "24"
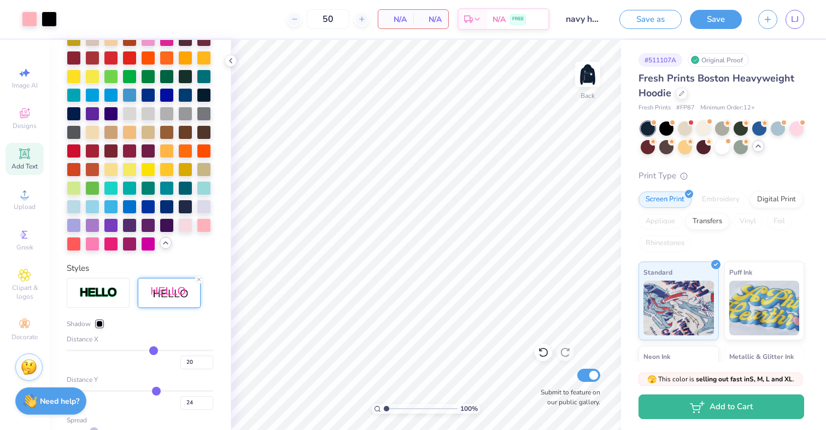
type input "25"
type input "26"
type input "27"
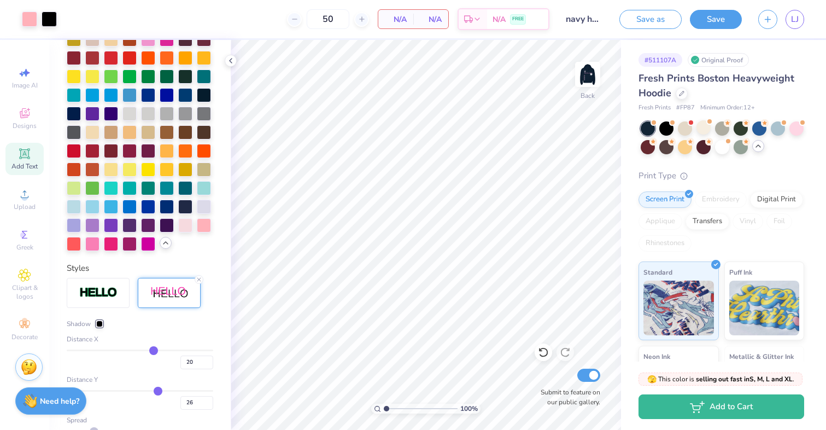
type input "27"
type input "28"
type input "29"
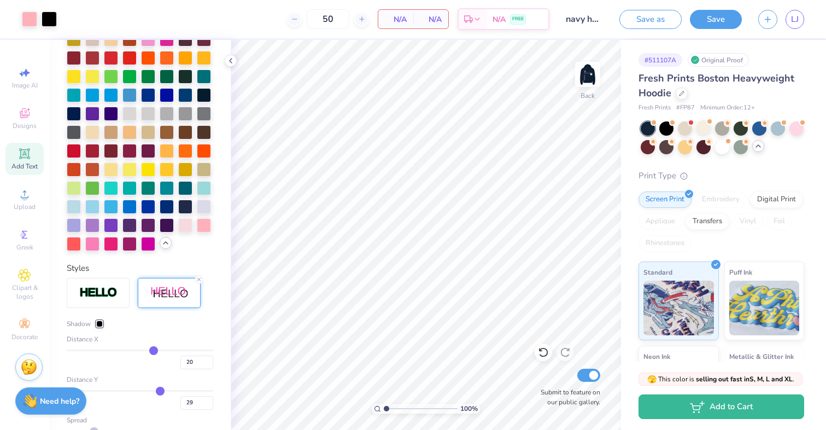
type input "30"
type input "31"
type input "32"
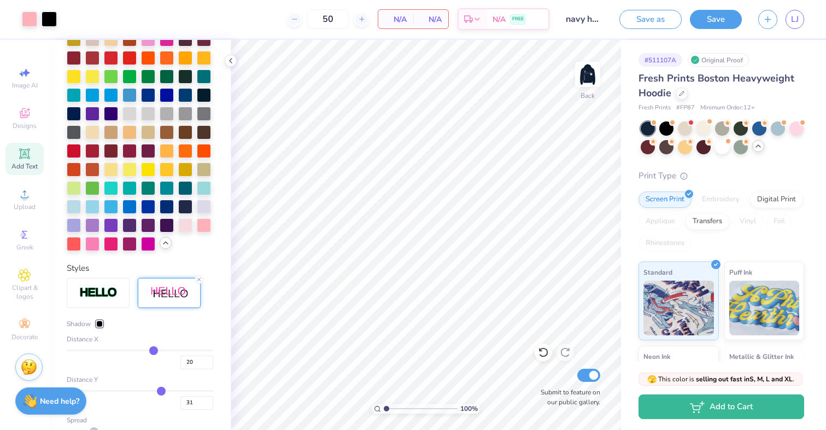
type input "32"
type input "33"
type input "34"
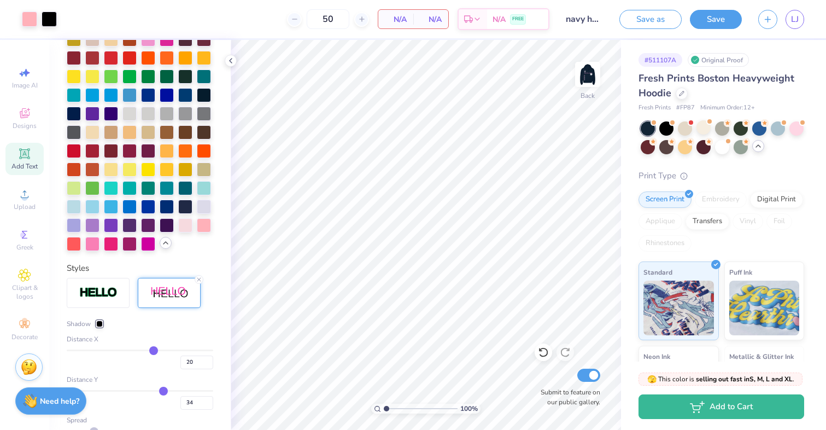
type input "35"
drag, startPoint x: 154, startPoint y: 388, endPoint x: 164, endPoint y: 388, distance: 9.8
click at [164, 390] on input "range" at bounding box center [140, 391] width 146 height 2
type input "36"
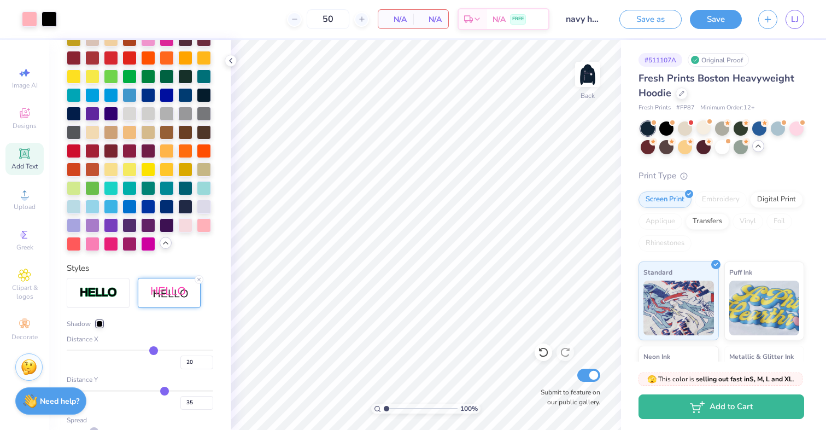
type input "36"
type input "37"
type input "38"
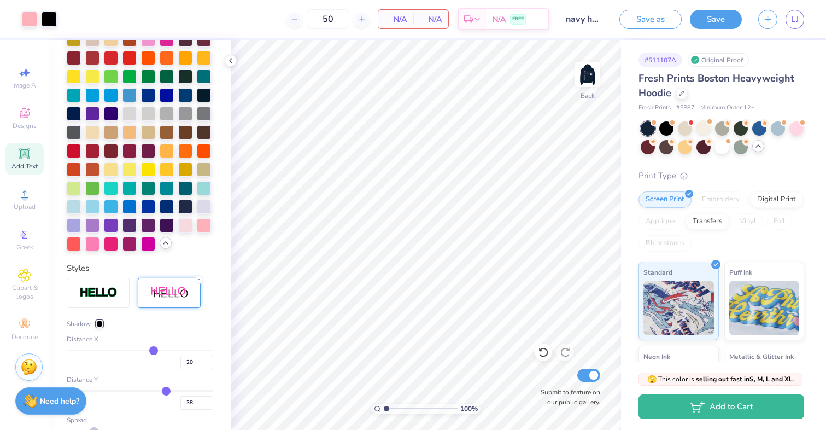
type input "39"
type input "40"
type input "41"
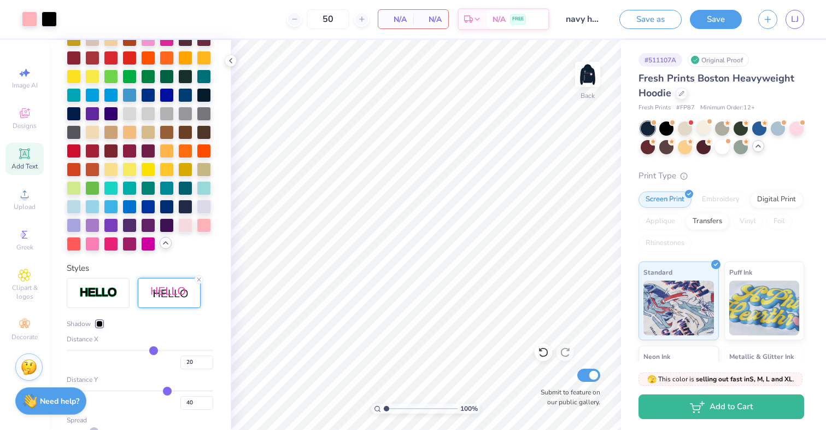
type input "41"
type input "42"
click at [168, 390] on input "range" at bounding box center [140, 391] width 146 height 2
type input "41"
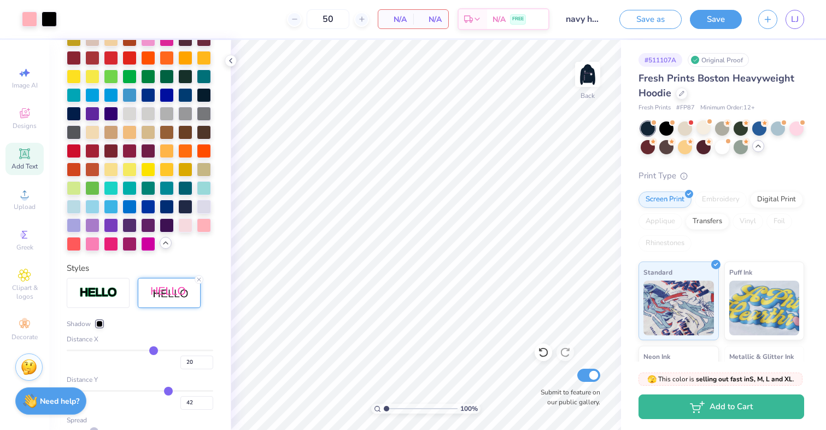
type input "41"
type input "40"
type input "39"
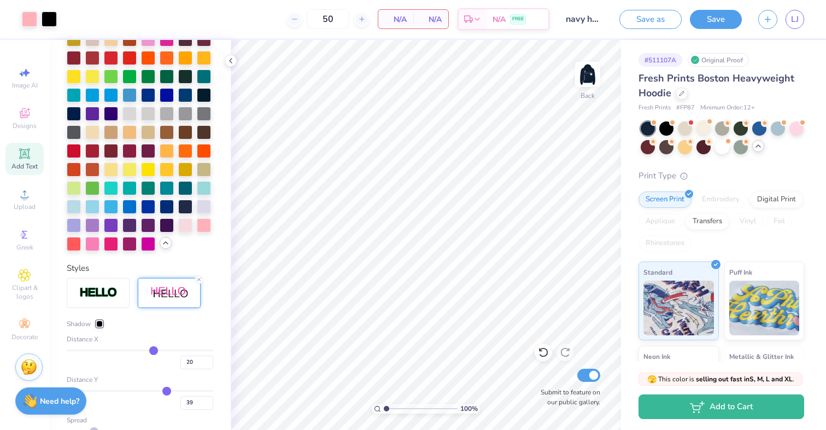
type input "38"
type input "37"
type input "36"
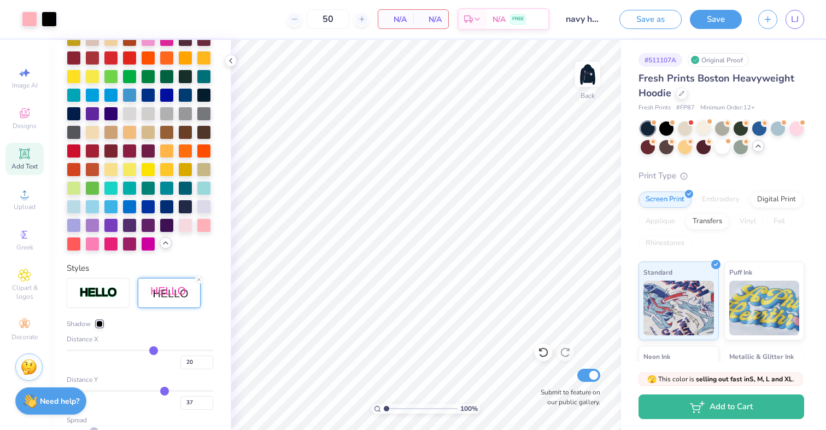
type input "36"
type input "35"
click at [164, 390] on input "range" at bounding box center [140, 391] width 146 height 2
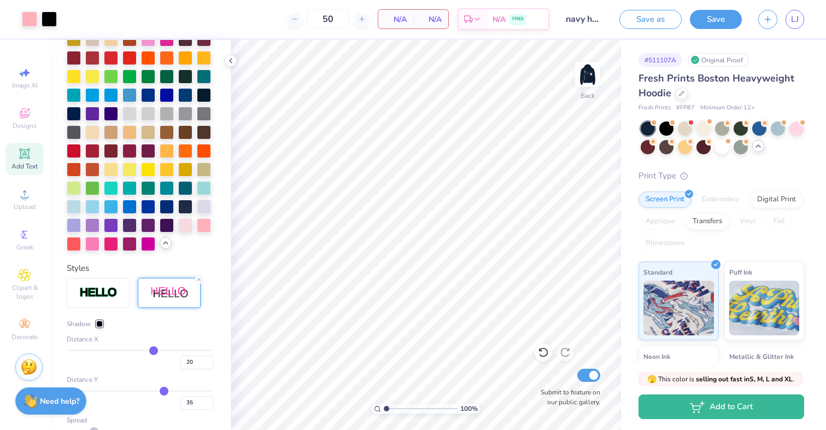
type input "19"
type input "18"
type input "17"
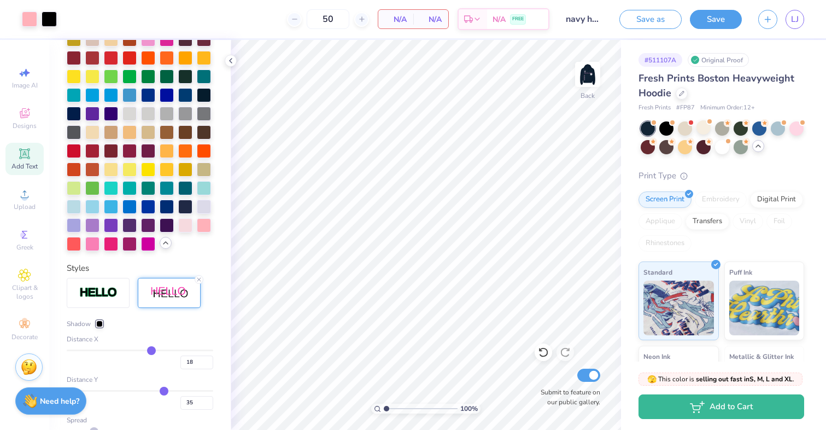
type input "17"
type input "16"
type input "15"
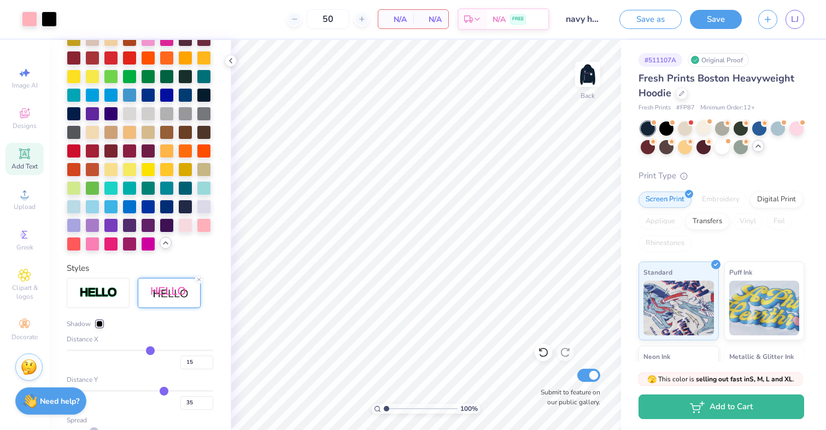
type input "14"
type input "13"
type input "12"
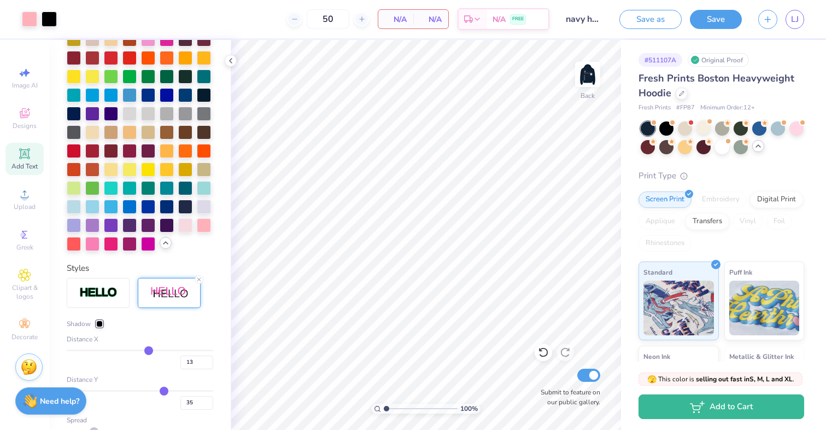
type input "12"
type input "11"
type input "10"
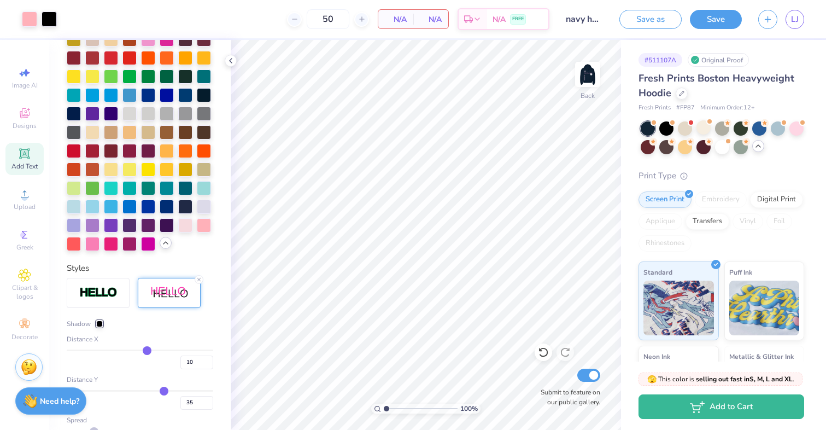
type input "9"
type input "8"
type input "7"
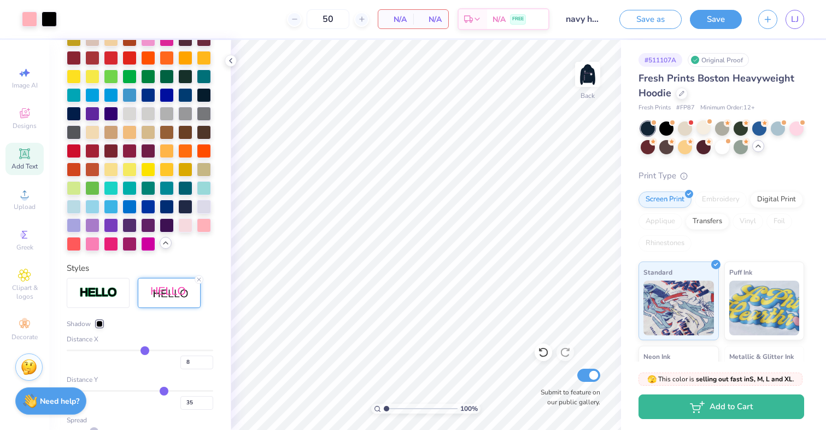
type input "7"
type input "6"
type input "5"
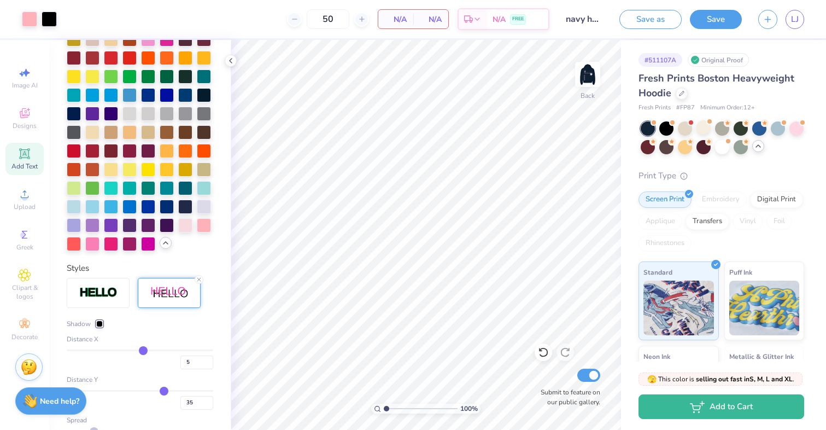
type input "4"
type input "3"
type input "2"
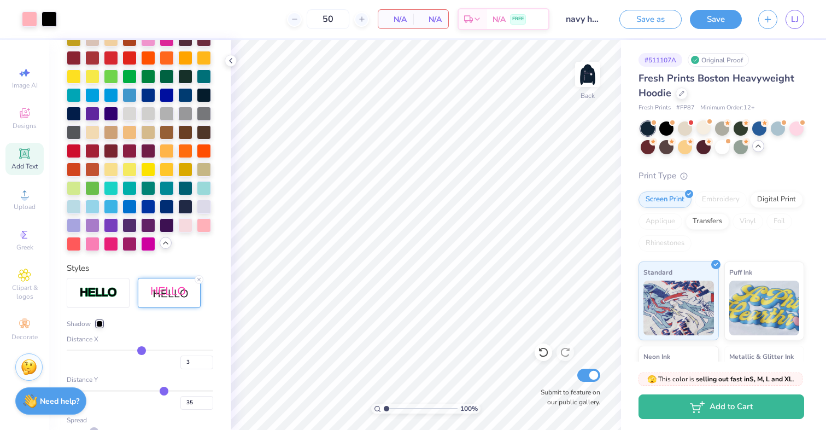
type input "2"
type input "1"
type input "0"
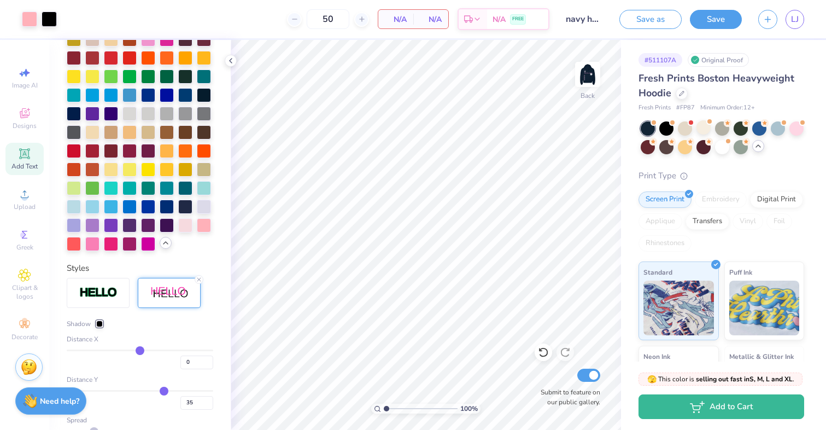
type input "-1"
type input "-2"
drag, startPoint x: 153, startPoint y: 349, endPoint x: 138, endPoint y: 349, distance: 14.8
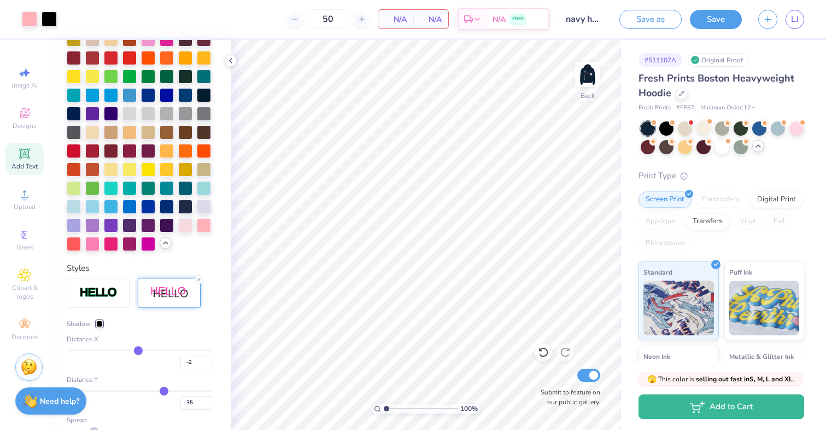
click at [138, 349] on input "range" at bounding box center [140, 350] width 146 height 2
type input "-1"
type input "0"
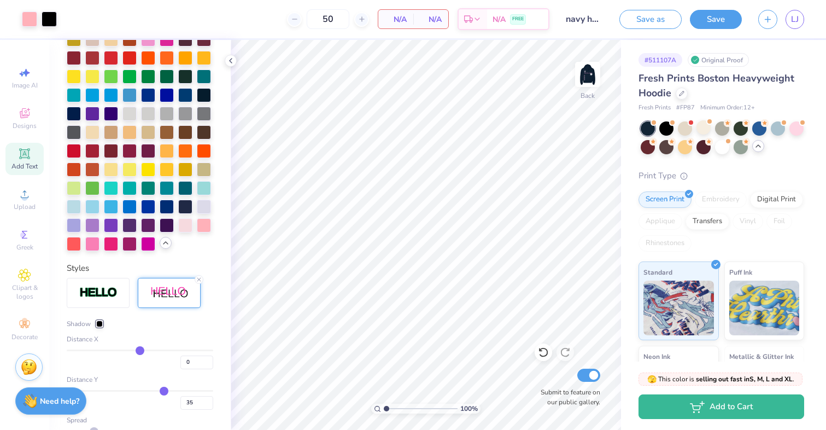
type input "1"
type input "2"
drag, startPoint x: 138, startPoint y: 349, endPoint x: 144, endPoint y: 348, distance: 5.5
click at [144, 349] on input "range" at bounding box center [140, 350] width 146 height 2
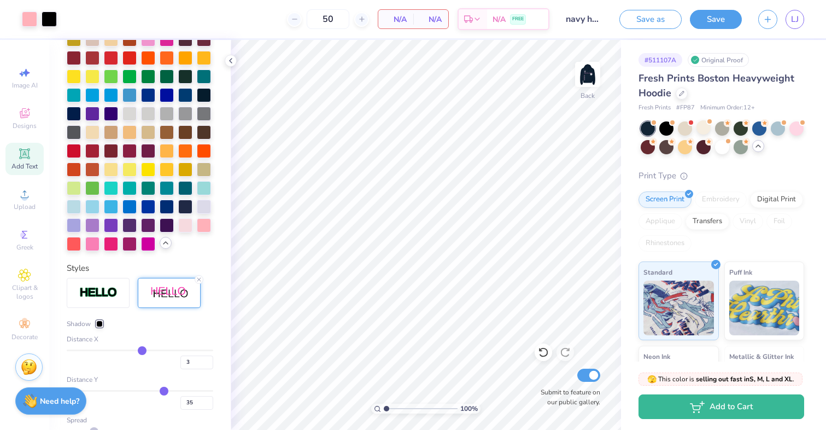
click at [142, 349] on input "range" at bounding box center [140, 350] width 146 height 2
click at [101, 325] on div at bounding box center [99, 323] width 7 height 7
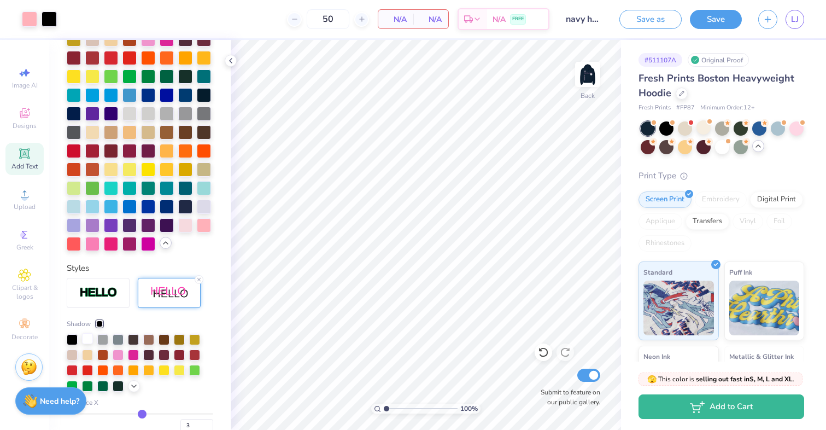
click at [86, 337] on div at bounding box center [87, 338] width 11 height 11
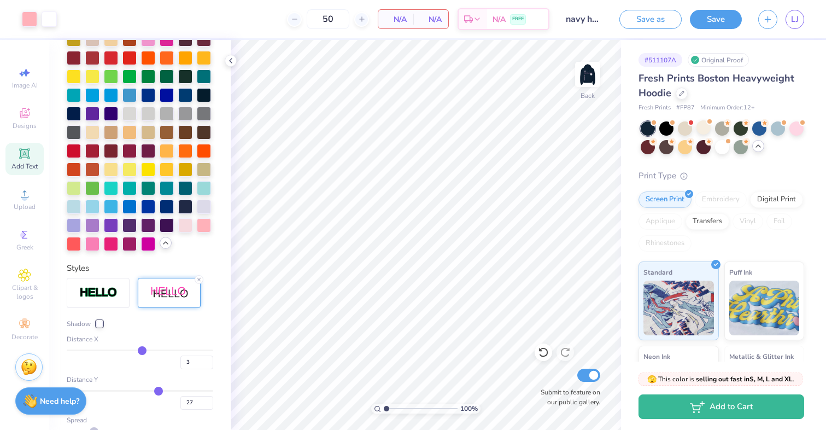
click at [158, 390] on input "range" at bounding box center [140, 391] width 146 height 2
click at [155, 390] on input "range" at bounding box center [140, 391] width 146 height 2
drag, startPoint x: 155, startPoint y: 386, endPoint x: 166, endPoint y: 386, distance: 11.5
click at [166, 390] on input "range" at bounding box center [140, 391] width 146 height 2
drag, startPoint x: 166, startPoint y: 386, endPoint x: 174, endPoint y: 387, distance: 7.7
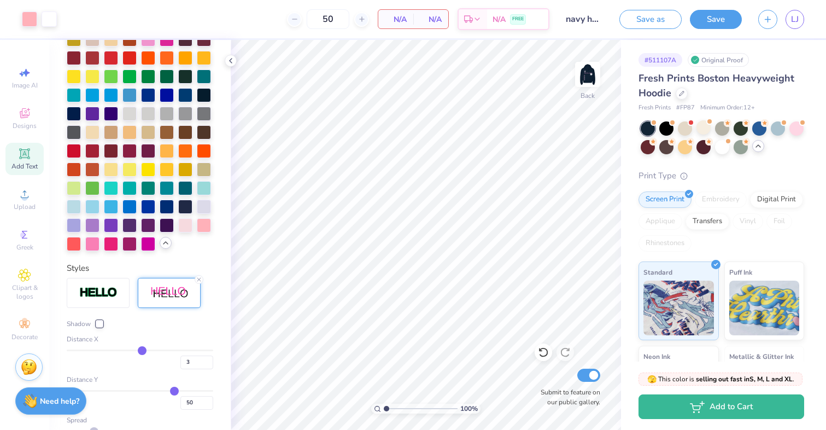
click at [174, 390] on input "range" at bounding box center [140, 391] width 146 height 2
click at [180, 390] on input "range" at bounding box center [140, 391] width 146 height 2
click at [174, 390] on input "range" at bounding box center [140, 391] width 146 height 2
click at [172, 390] on input "range" at bounding box center [140, 391] width 146 height 2
click at [169, 390] on input "range" at bounding box center [140, 391] width 146 height 2
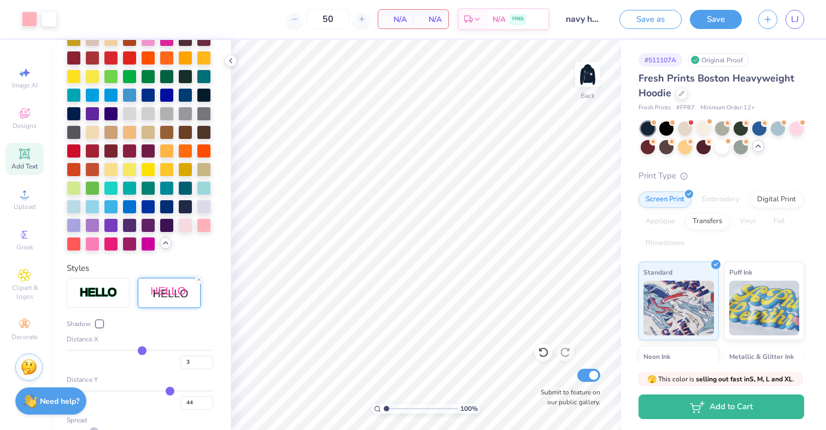
click at [426, 22] on span "N/A" at bounding box center [431, 19] width 22 height 11
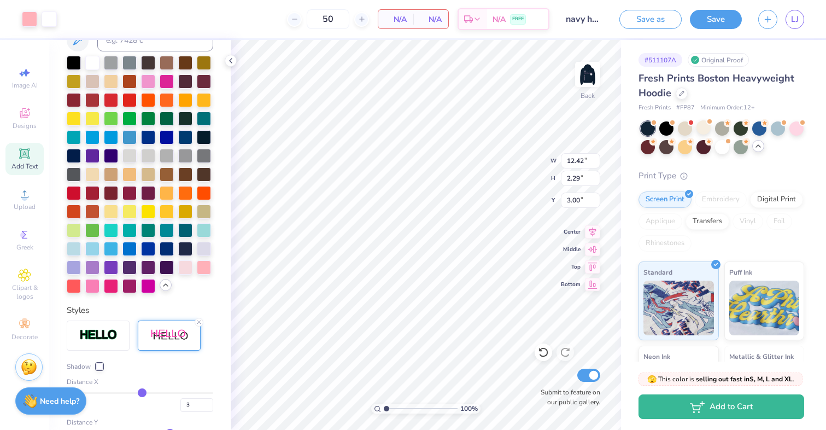
scroll to position [323, 0]
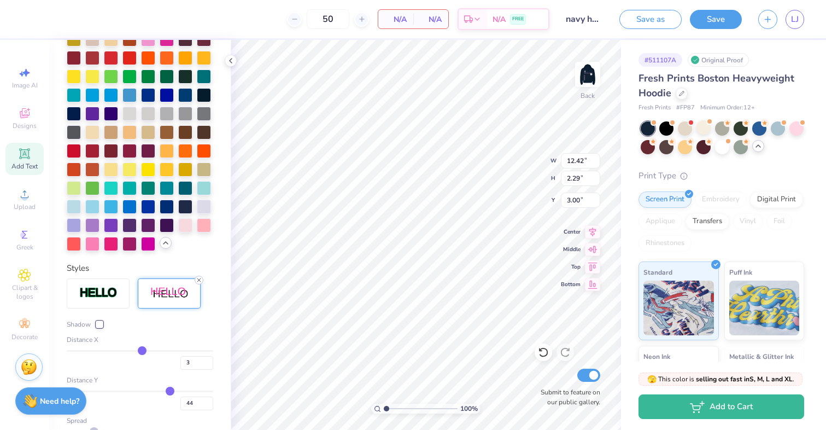
click at [199, 278] on icon at bounding box center [199, 280] width 7 height 7
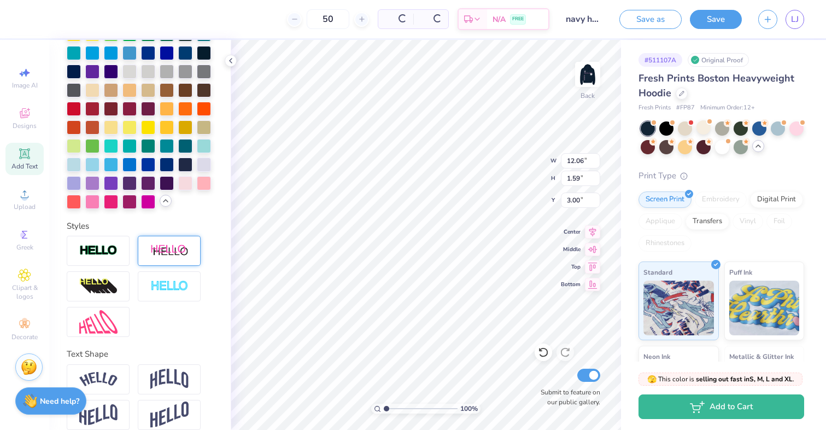
scroll to position [281, 0]
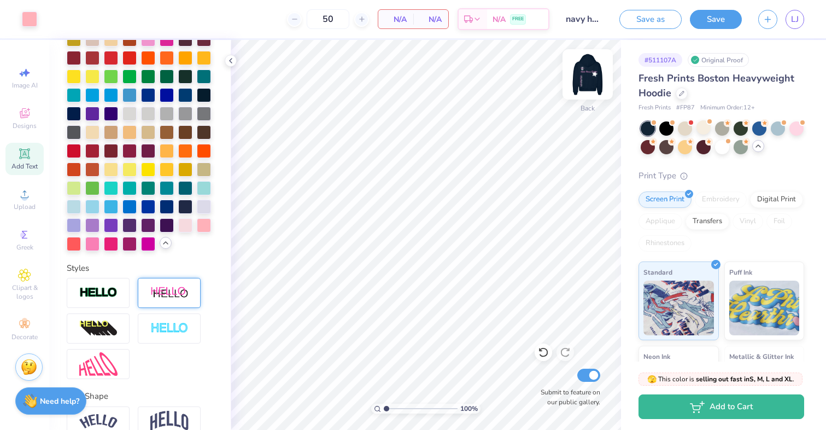
click at [591, 76] on img at bounding box center [588, 74] width 44 height 44
click at [41, 369] on div "Stuck? Our Art team will finish your design for free." at bounding box center [28, 364] width 27 height 27
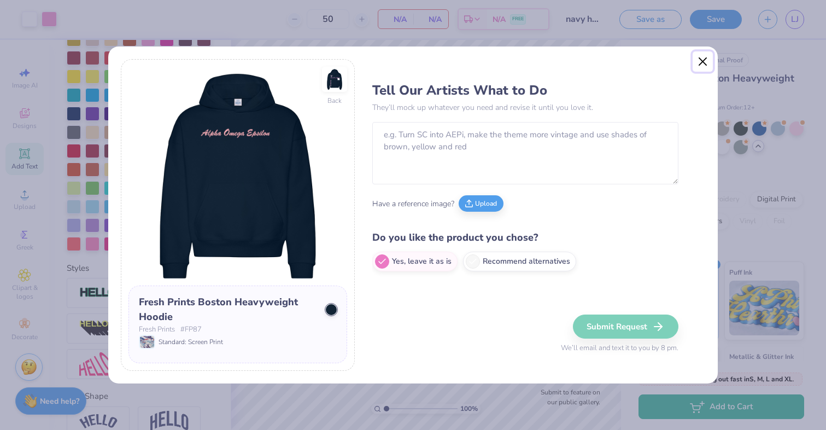
click at [702, 64] on button "Close" at bounding box center [702, 61] width 21 height 21
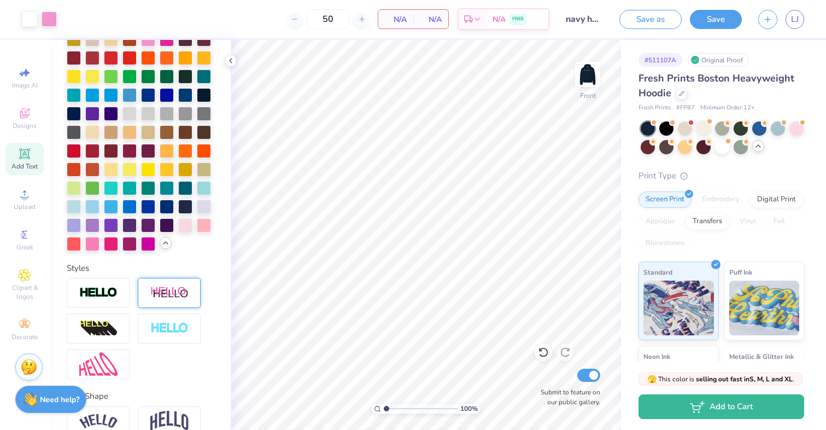
click at [57, 407] on div "Need help? Chat with us." at bounding box center [50, 398] width 71 height 27
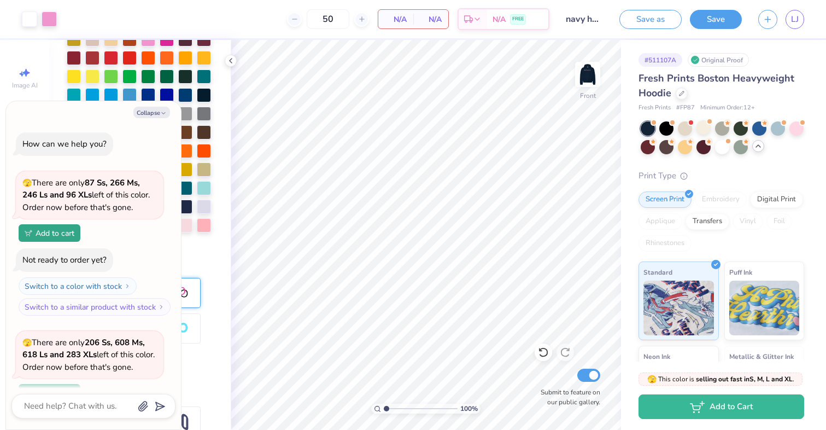
scroll to position [263, 0]
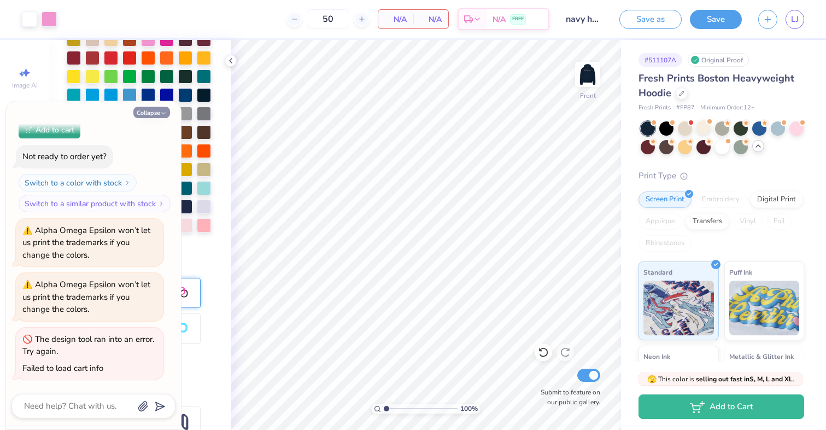
click at [156, 113] on button "Collapse" at bounding box center [151, 112] width 37 height 11
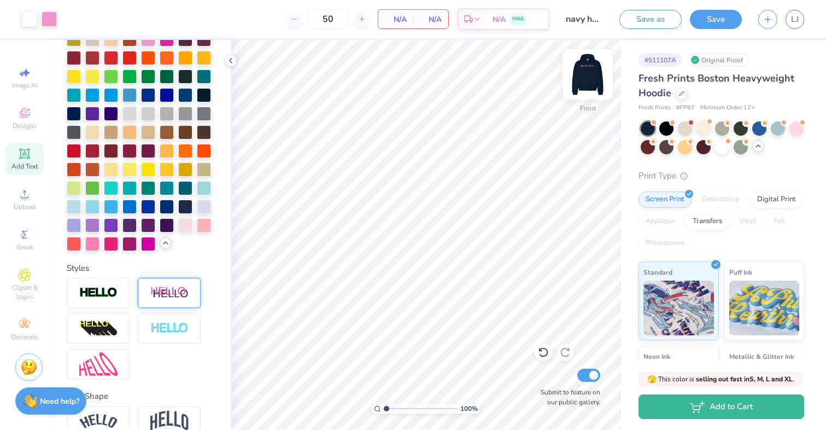
click at [592, 75] on img at bounding box center [588, 74] width 44 height 44
click at [543, 352] on icon at bounding box center [543, 351] width 11 height 11
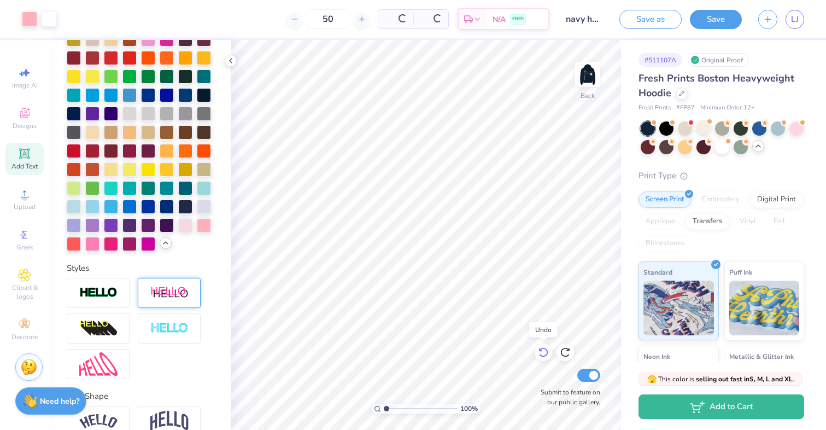
click at [543, 352] on icon at bounding box center [543, 351] width 11 height 11
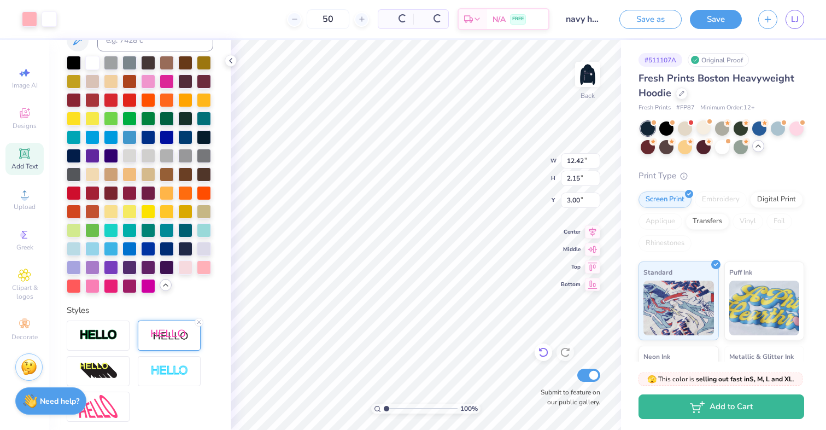
scroll to position [323, 0]
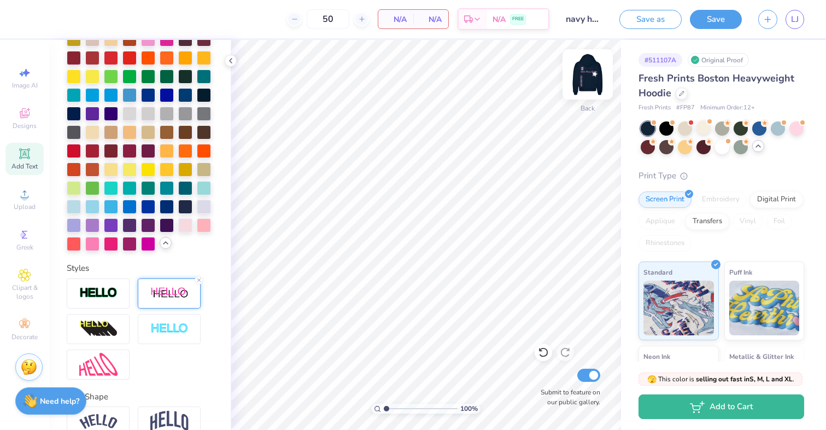
click at [581, 85] on img at bounding box center [588, 74] width 44 height 44
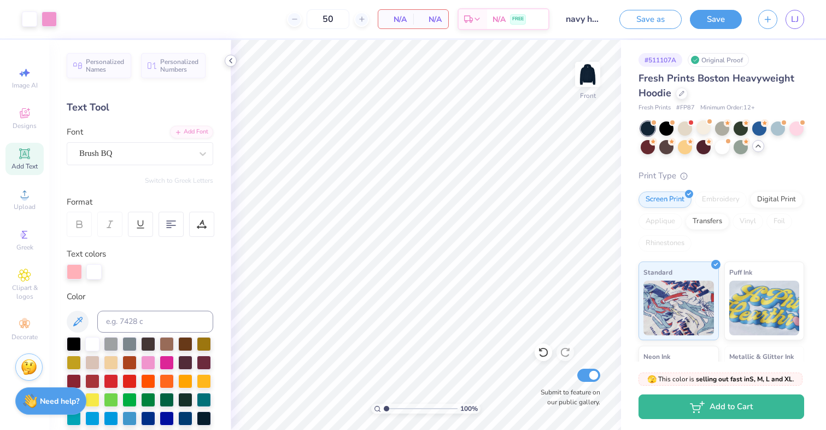
click at [231, 58] on polyline at bounding box center [231, 60] width 2 height 4
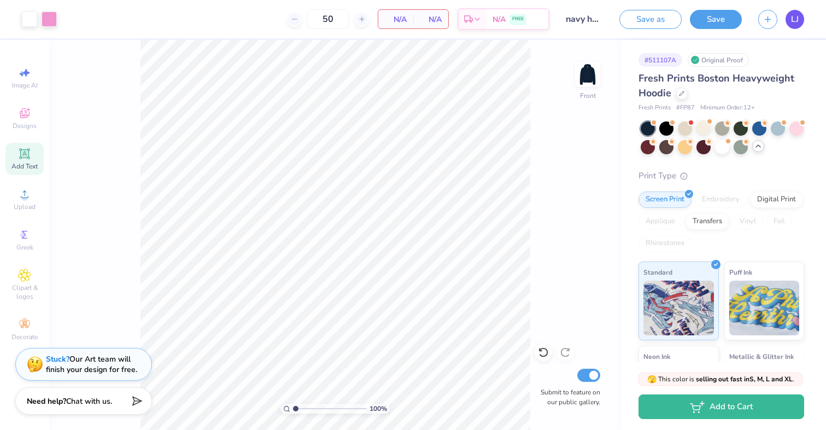
click at [794, 17] on span "LJ" at bounding box center [795, 19] width 8 height 13
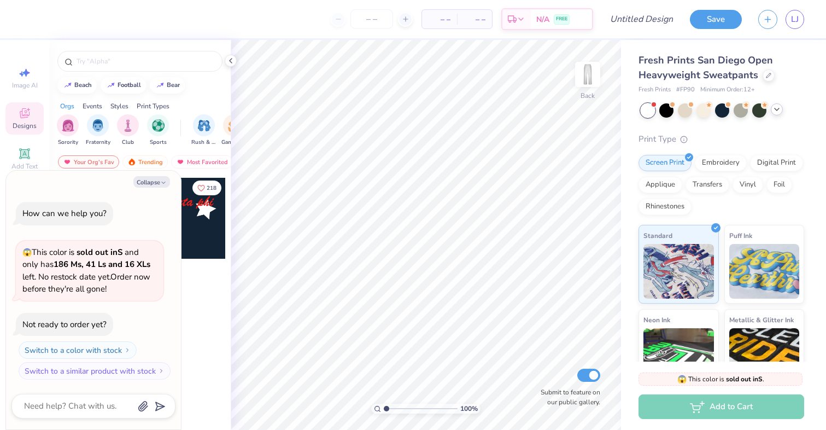
click at [775, 113] on icon at bounding box center [776, 109] width 9 height 9
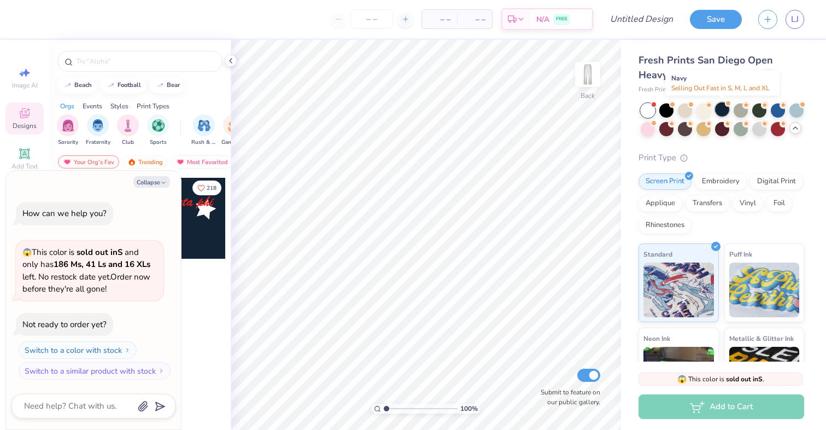
click at [721, 110] on div at bounding box center [722, 109] width 14 height 14
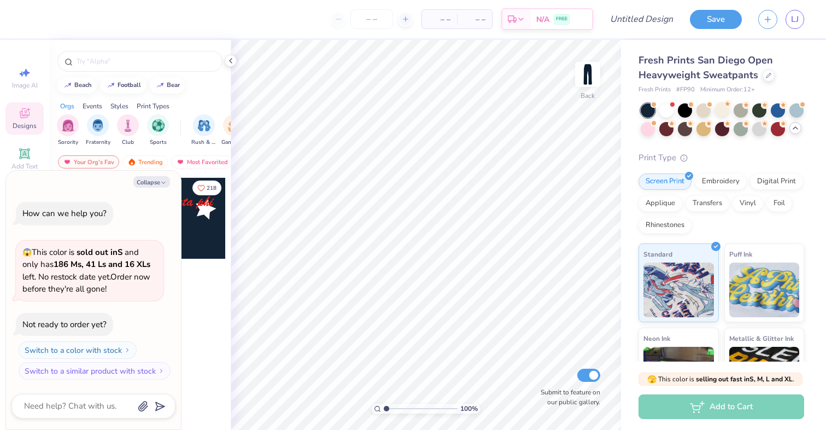
scroll to position [73, 0]
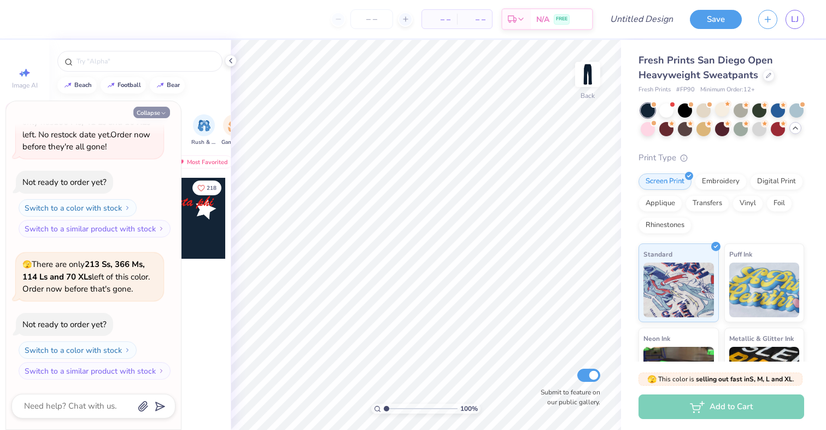
click at [160, 108] on button "Collapse" at bounding box center [151, 112] width 37 height 11
type textarea "x"
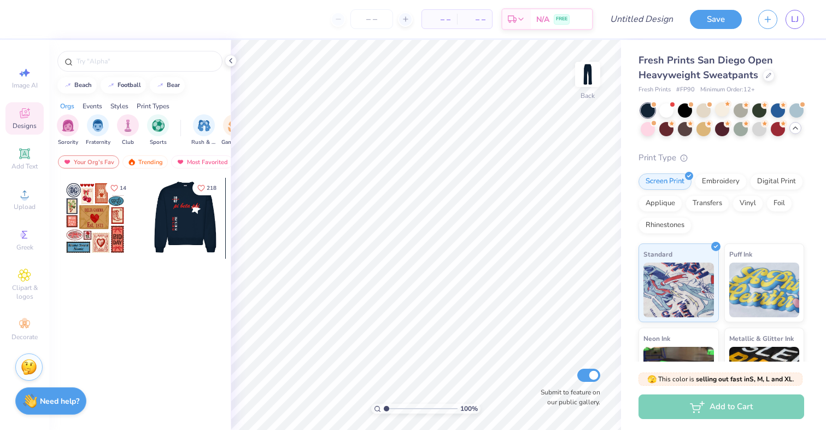
click at [145, 203] on div at bounding box center [104, 218] width 81 height 81
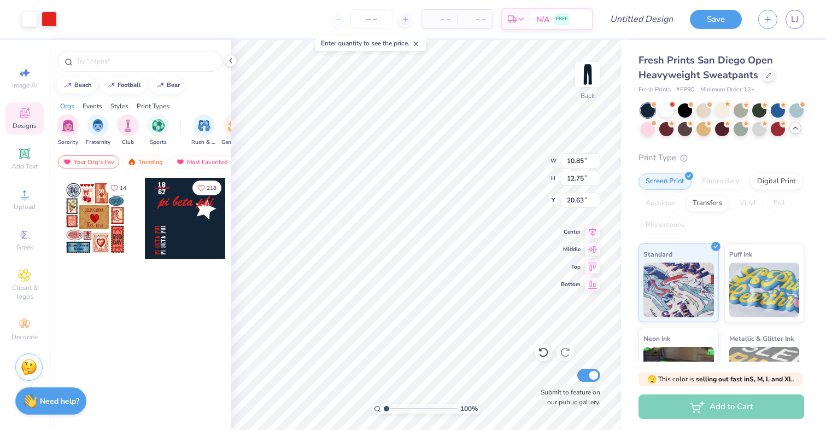
type input "2.24"
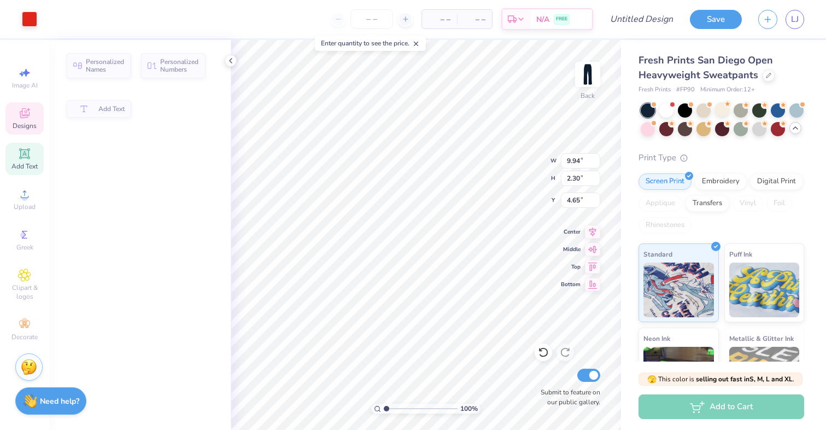
type input "9.94"
type input "2.30"
type input "4.65"
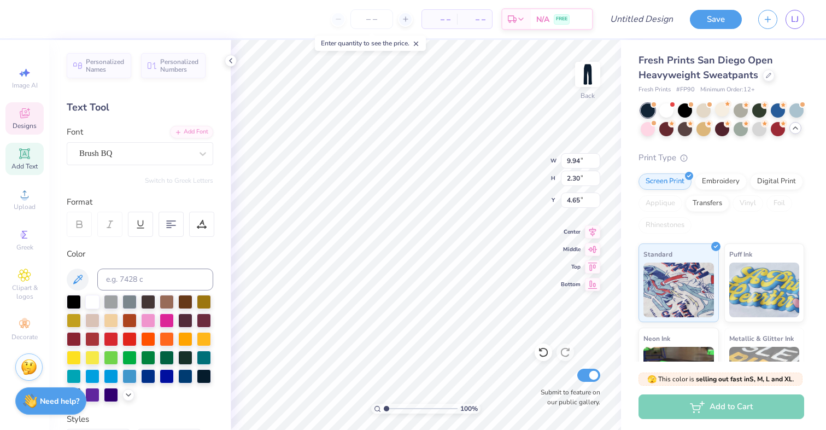
type input "7.17"
type input "1.66"
type input "1.32"
type input "3.58"
type input "3.68"
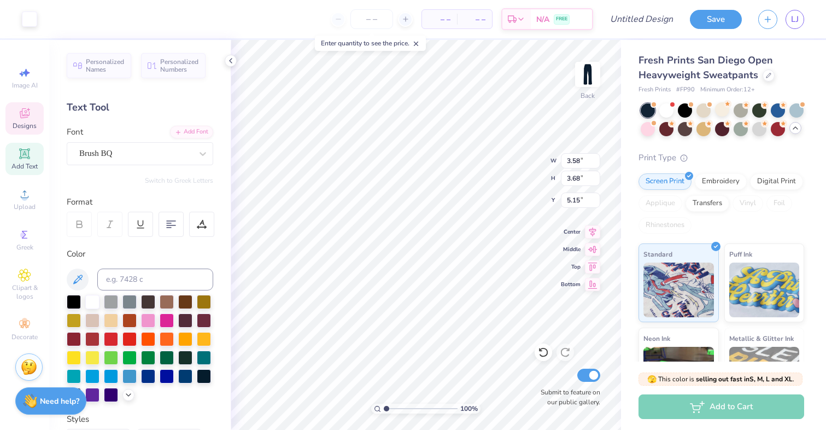
type input "1.76"
type input "1.79"
type input "1.84"
type input "8.17"
type input "1.16"
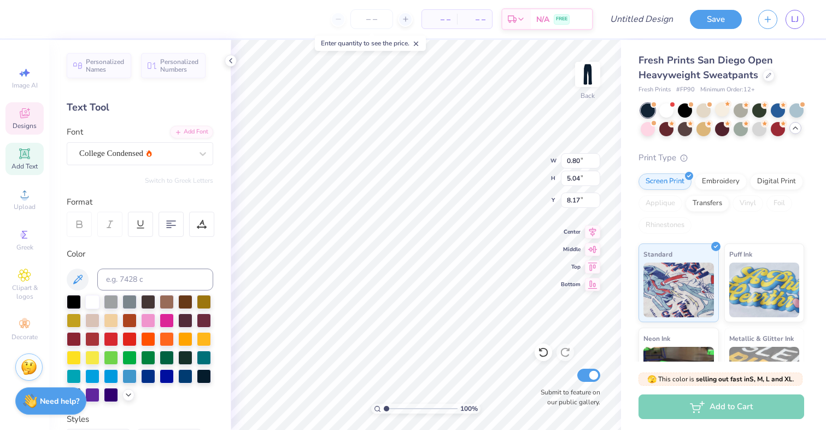
type input "0.94"
type input "2.24"
type input "8.17"
type input "5.68"
type input "1.31"
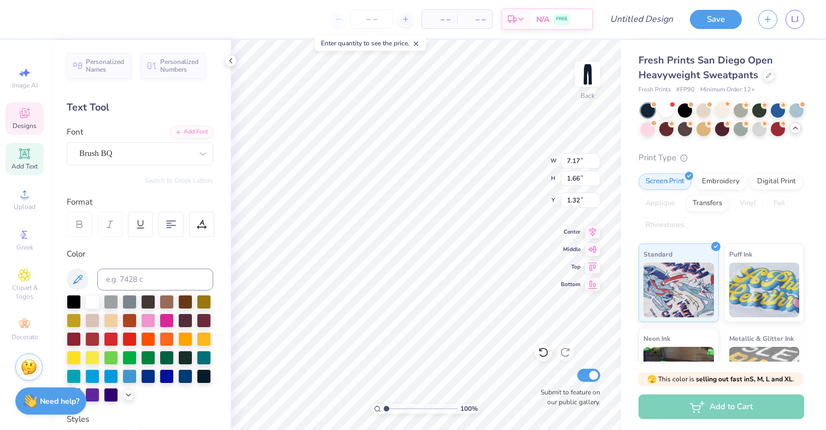
type input "1.20"
type input "1.59"
type input "15.29"
type input "2.12"
type input "2.51"
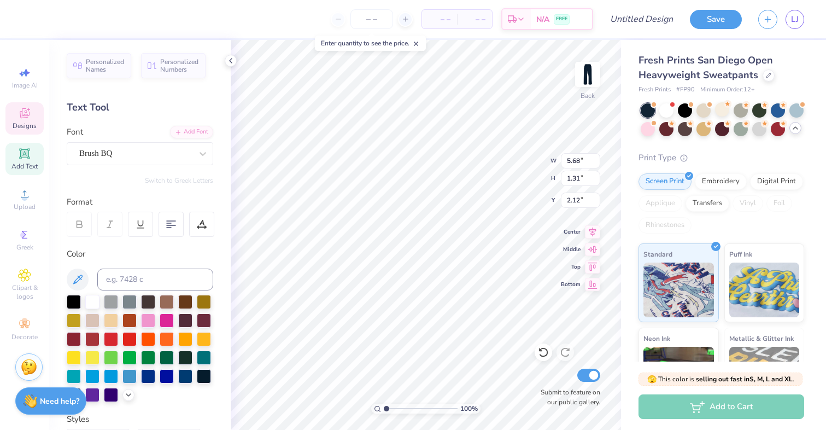
type input "1.85"
type input "2.25"
type textarea "P"
type textarea "alpha omega epsilon"
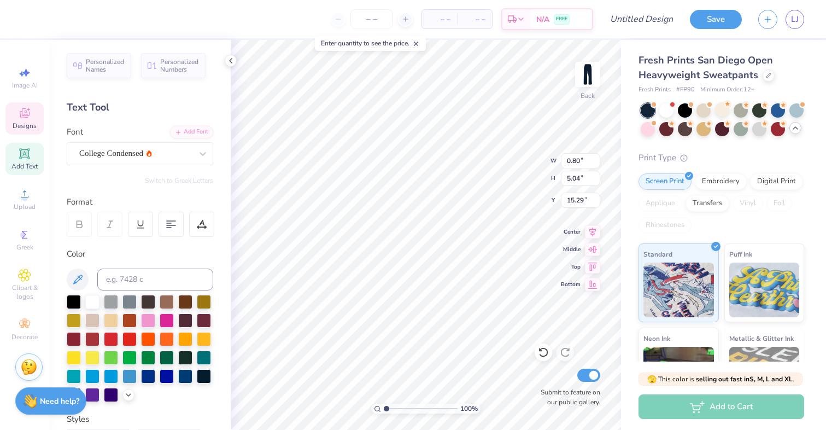
type textarea "P"
type textarea "m"
type textarea "a omega e"
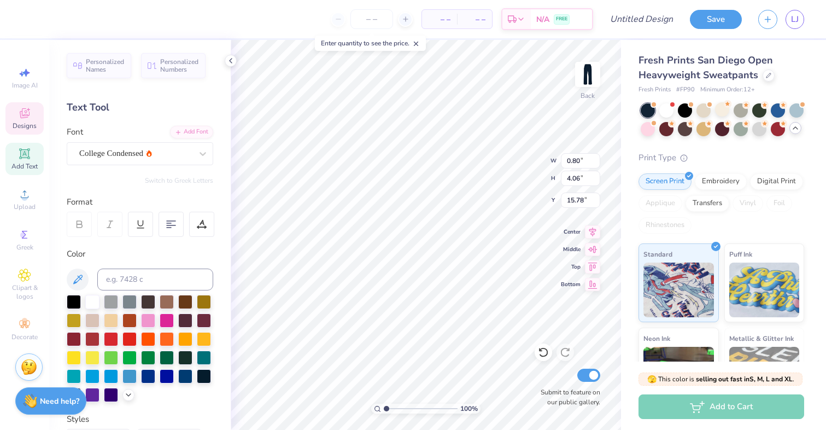
type textarea "alpha omega epsilon"
type textarea "p"
type textarea "AOmegaE"
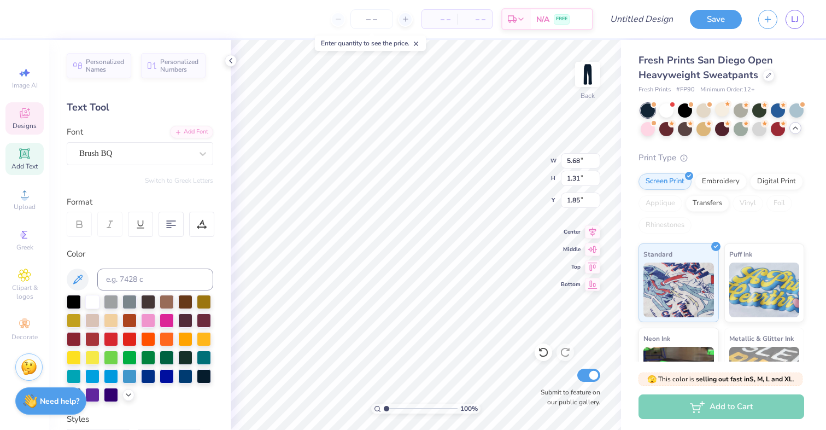
scroll to position [0, 1]
type input "1.62"
type input "0.99"
type input "1.62"
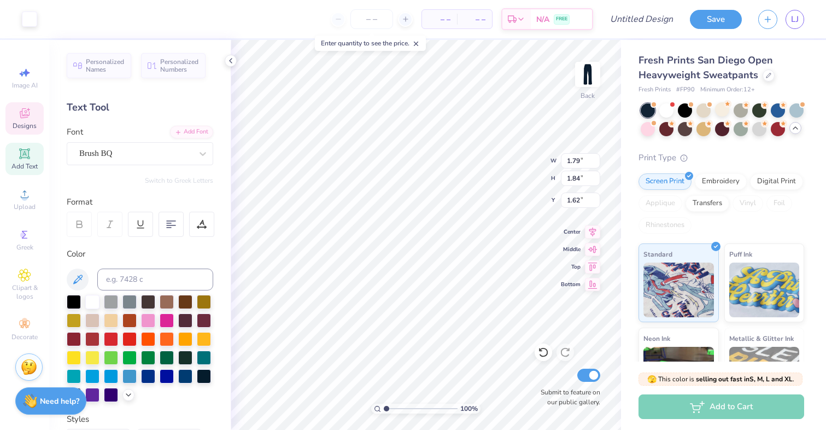
type input "0.50"
type input "2.34"
type input "1.79"
type input "1.84"
type input "1.27"
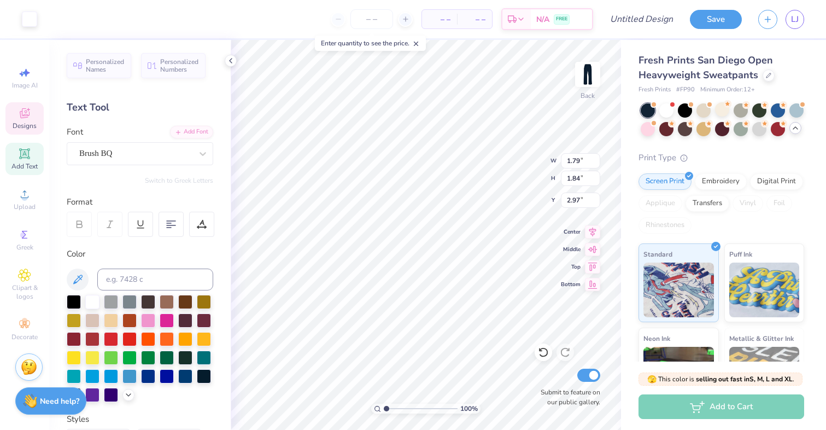
type input "2.97"
click at [150, 316] on div at bounding box center [148, 319] width 14 height 14
type input "0.81"
type input "8.52"
type input "13.55"
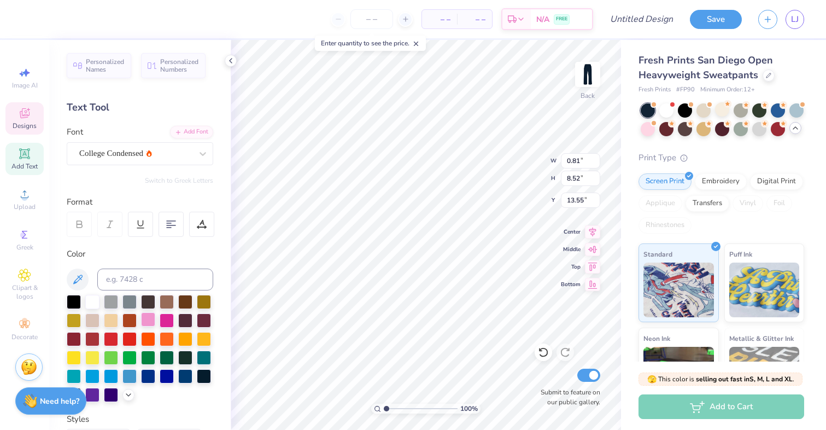
click at [148, 314] on div at bounding box center [148, 319] width 14 height 14
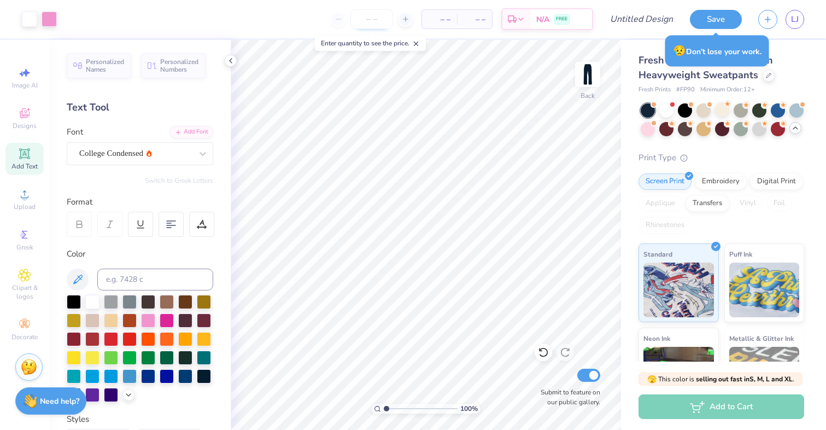
click at [369, 17] on input "number" at bounding box center [371, 19] width 43 height 20
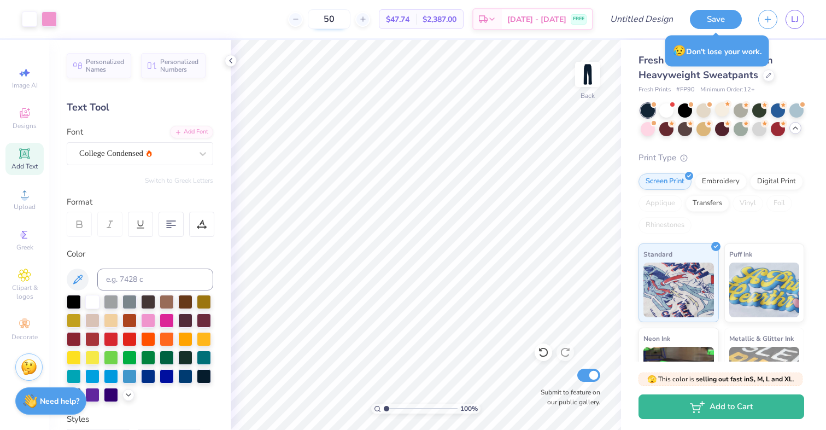
click at [350, 21] on input "50" at bounding box center [329, 19] width 43 height 20
type input "5"
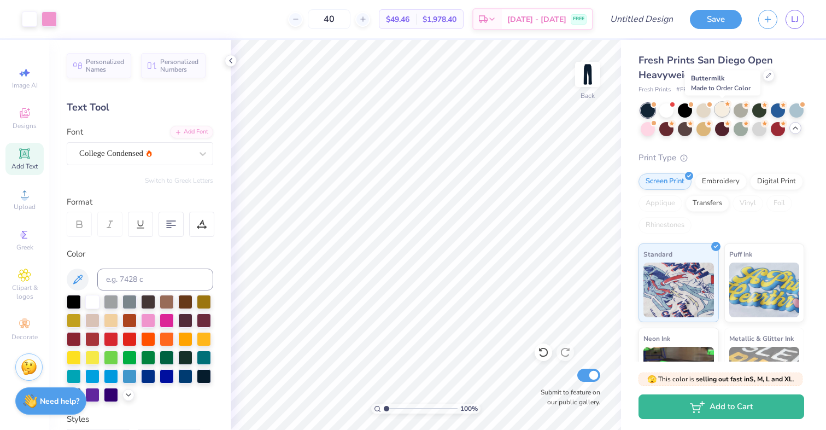
click at [725, 109] on div at bounding box center [722, 109] width 14 height 14
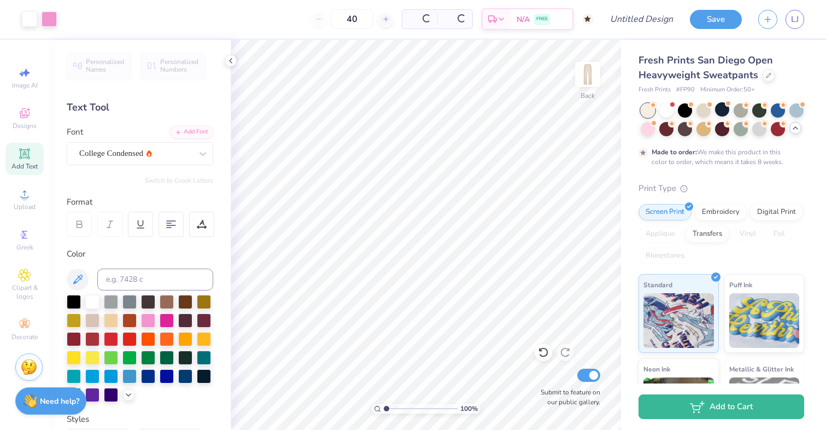
type input "50"
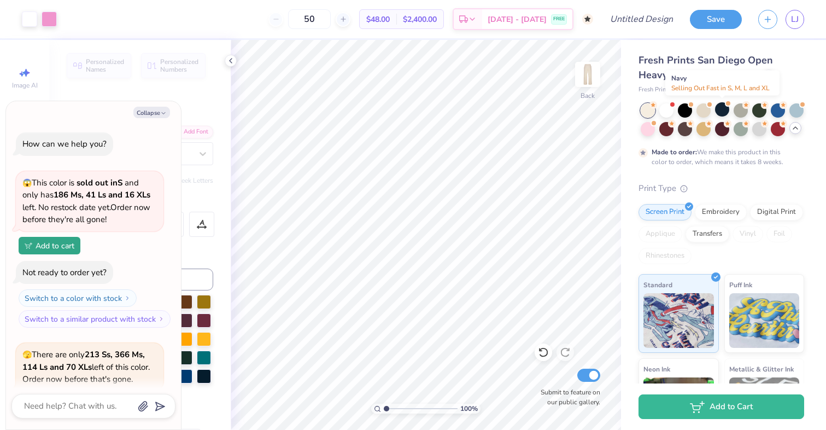
scroll to position [198, 0]
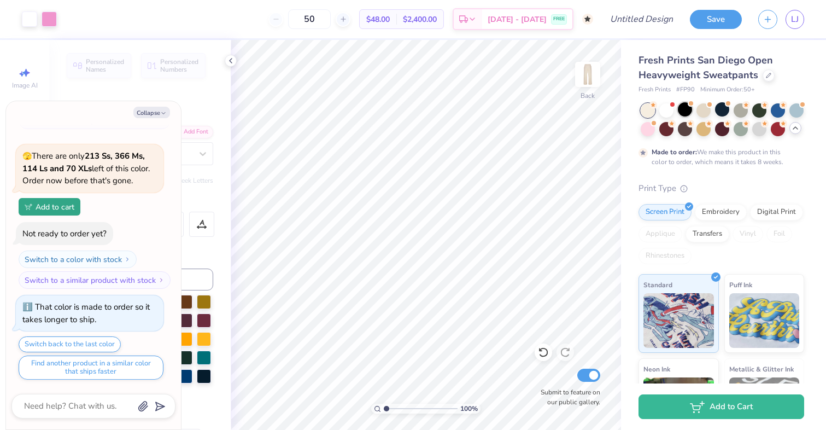
click at [686, 109] on div at bounding box center [685, 109] width 14 height 14
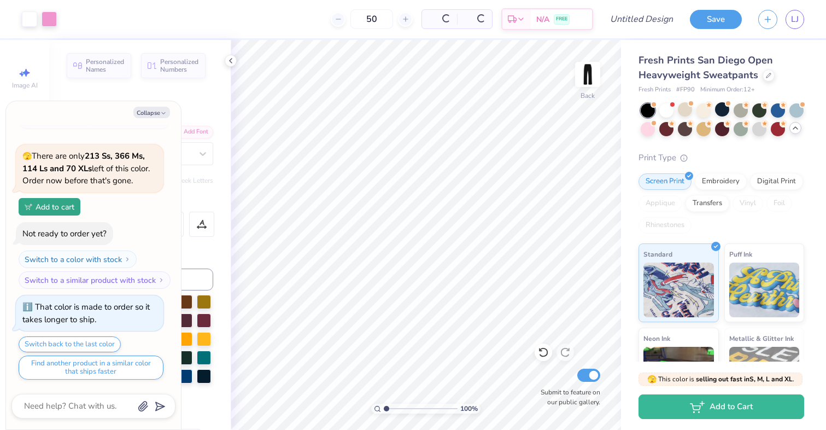
scroll to position [425, 0]
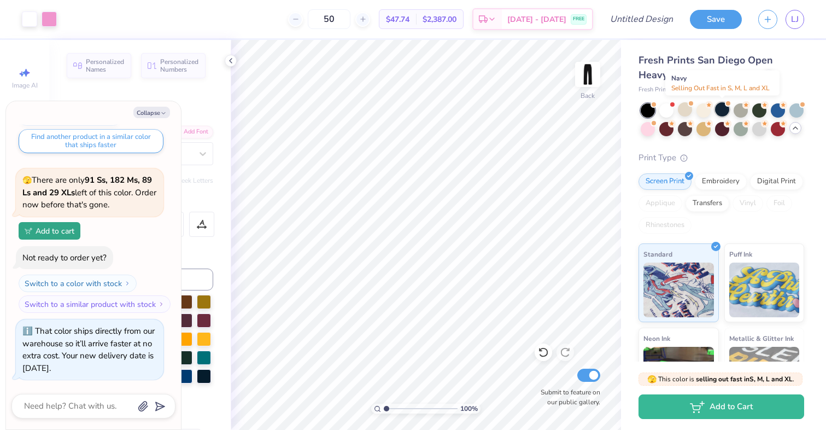
click at [722, 109] on div at bounding box center [722, 109] width 14 height 14
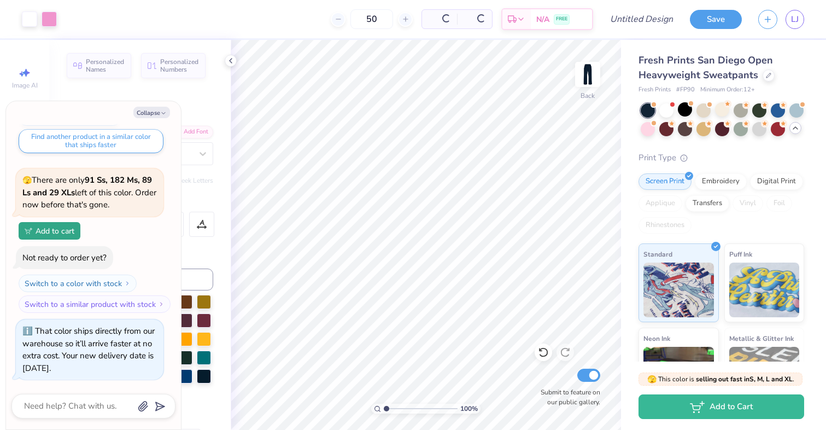
scroll to position [584, 0]
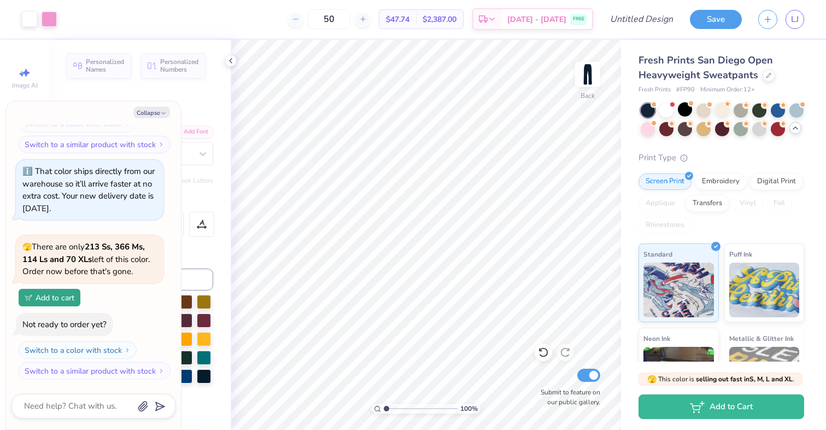
click at [799, 127] on icon at bounding box center [795, 128] width 9 height 9
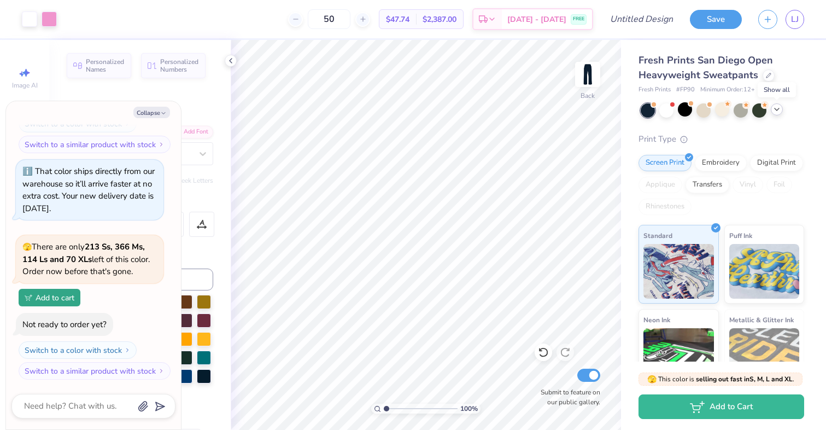
click at [775, 110] on icon at bounding box center [776, 109] width 9 height 9
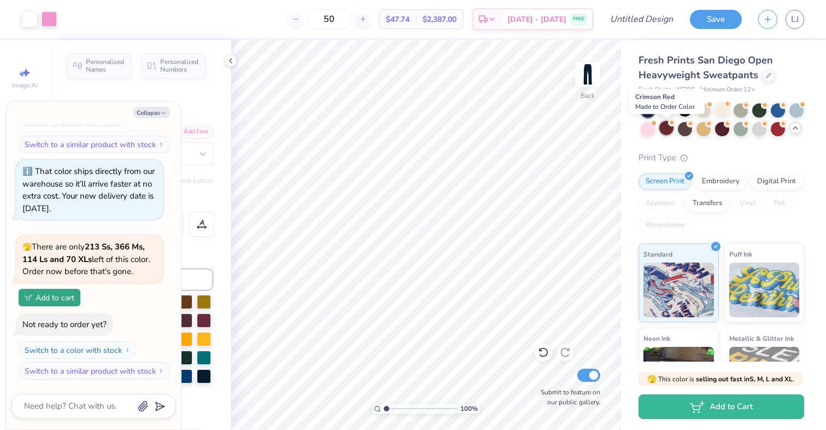
click at [664, 126] on div at bounding box center [666, 128] width 14 height 14
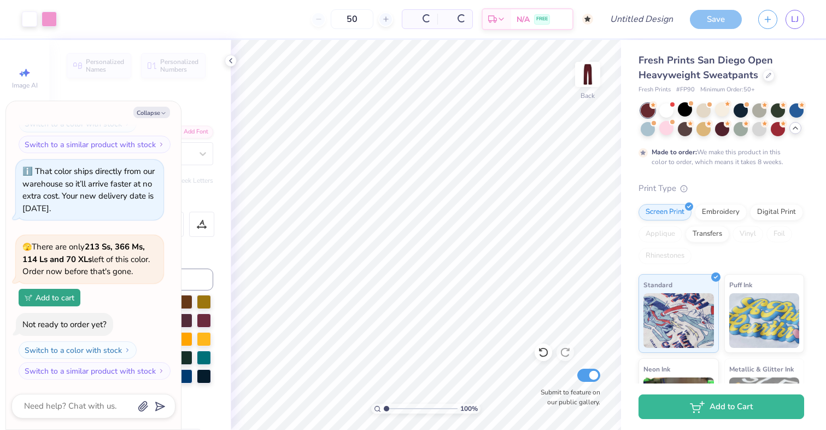
scroll to position [687, 0]
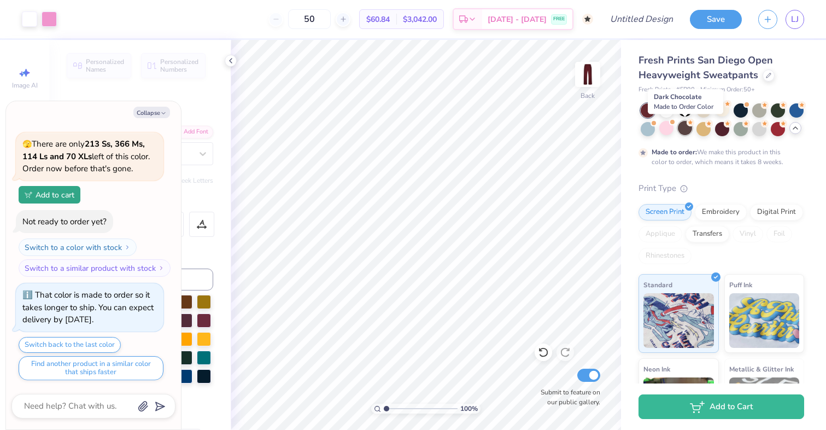
click at [683, 128] on div at bounding box center [685, 128] width 14 height 14
click at [759, 129] on div at bounding box center [759, 128] width 14 height 14
click at [737, 109] on div at bounding box center [740, 109] width 14 height 14
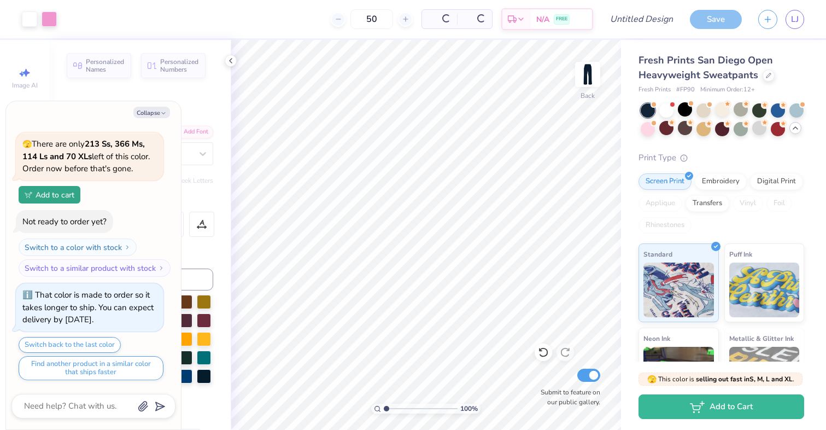
scroll to position [913, 0]
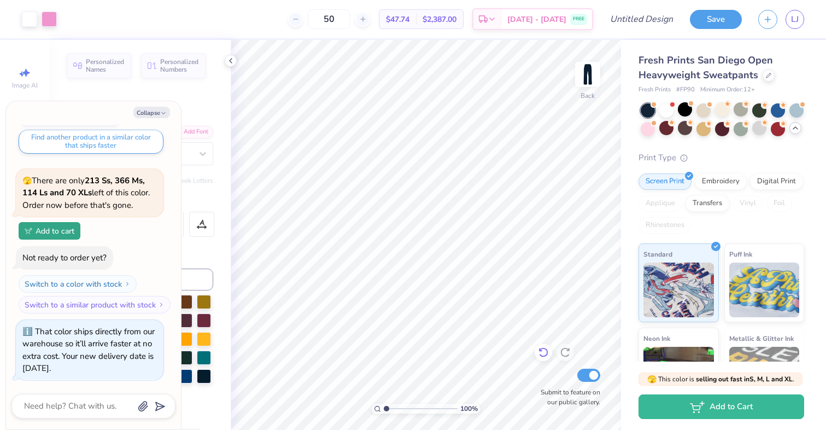
click at [543, 350] on icon at bounding box center [543, 351] width 11 height 11
click at [544, 354] on icon at bounding box center [543, 351] width 11 height 11
click at [716, 23] on button "Save" at bounding box center [716, 17] width 52 height 19
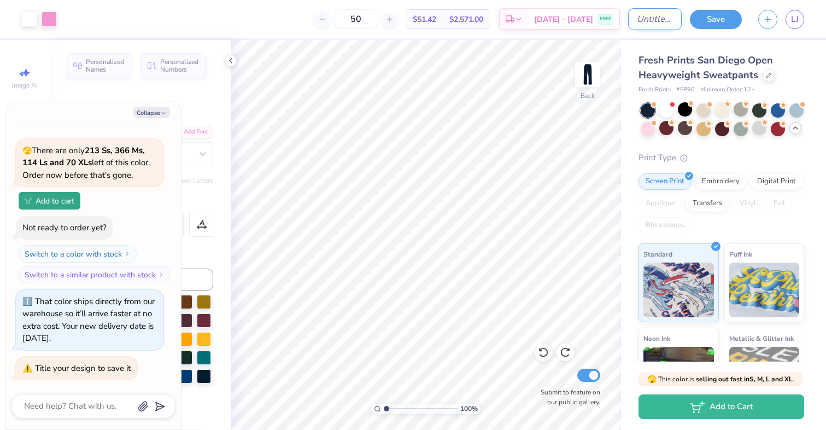
type textarea "x"
click at [670, 14] on input "Design Title" at bounding box center [655, 19] width 54 height 22
type input "n"
type textarea "x"
type input "na"
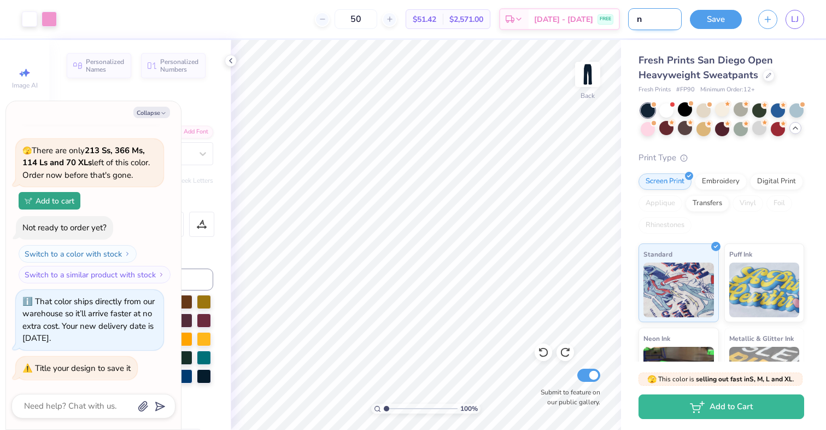
type textarea "x"
type input "nav"
type textarea "x"
type input "navy"
type textarea "x"
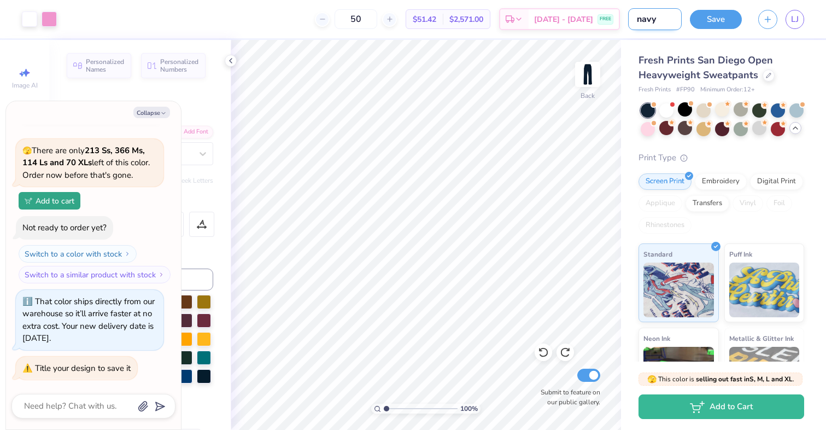
type input "navy"
type textarea "x"
type input "navy s"
type textarea "x"
type input "navy sw"
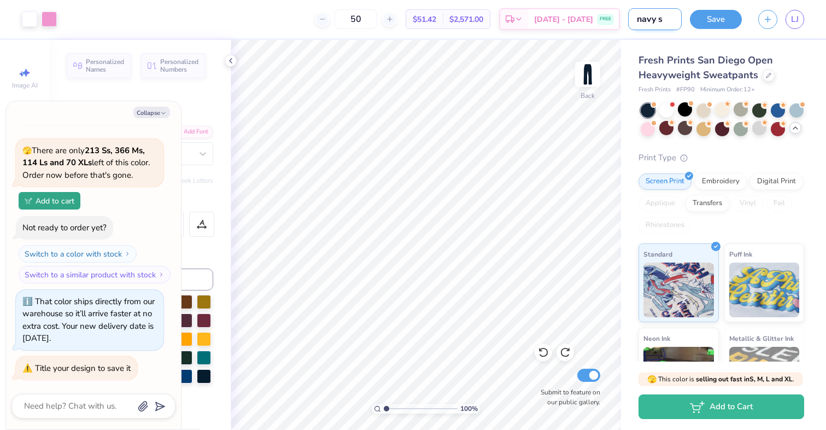
type textarea "x"
type input "navy swe"
type textarea "x"
type input "navy swea"
type textarea "x"
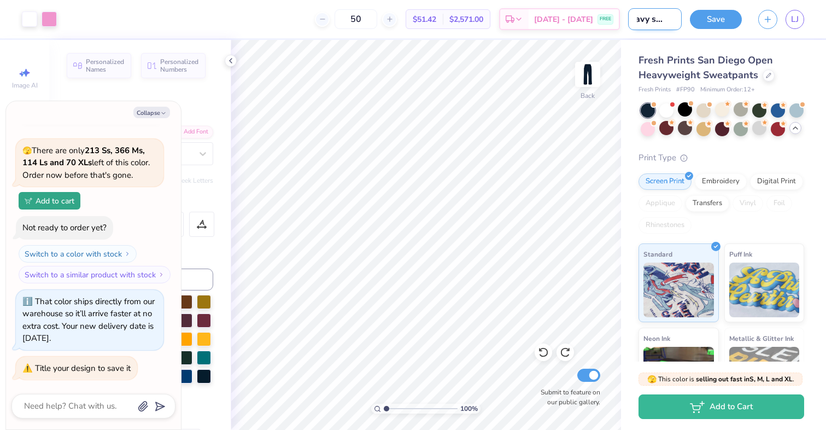
type input "navy sweat"
type textarea "x"
type input "navy sweatp"
type textarea "x"
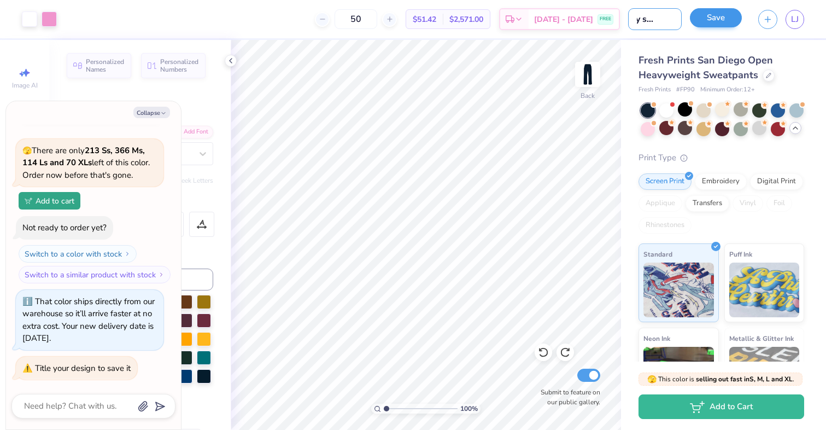
type input "navy sweatpa"
type textarea "x"
type input "navy sweatpan"
type textarea "x"
type input "navy sweatpant"
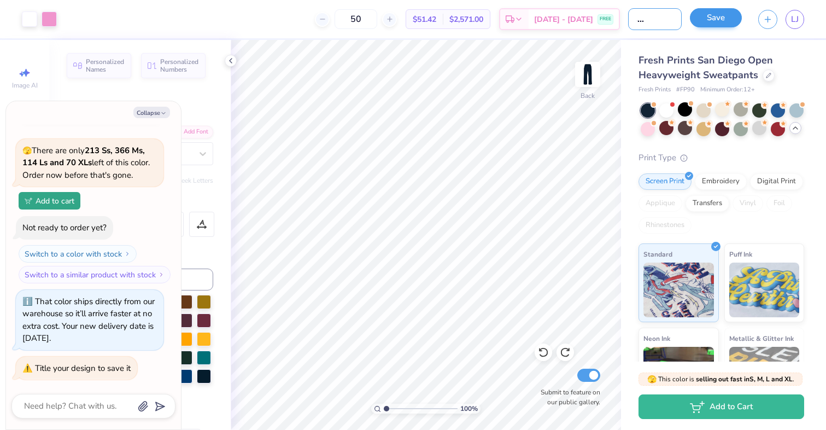
type textarea "x"
type input "navy sweatpant"
click at [733, 13] on button "Save" at bounding box center [716, 17] width 52 height 19
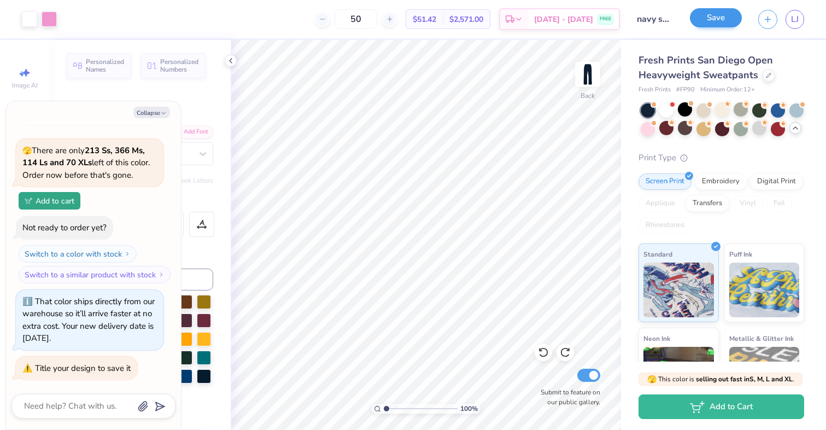
scroll to position [856, 0]
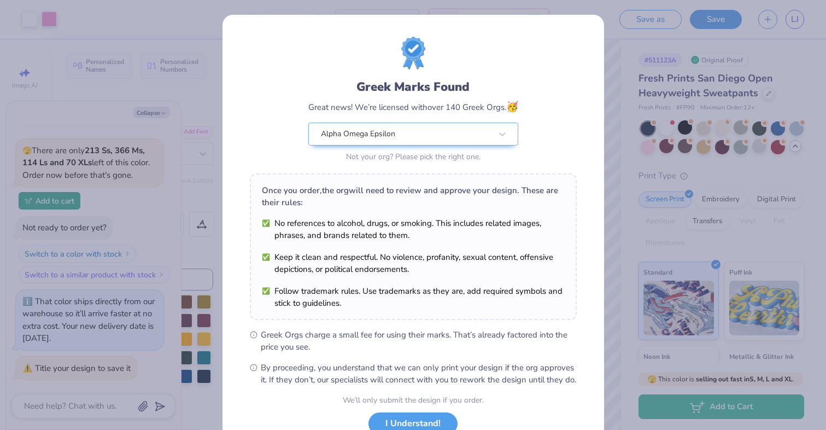
scroll to position [82, 0]
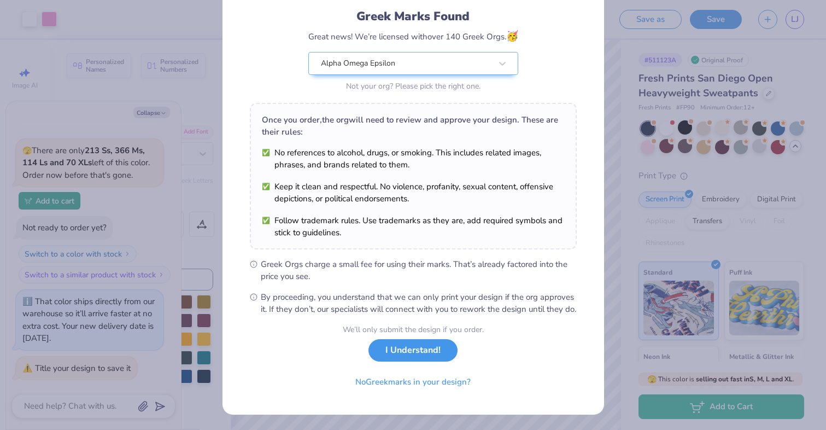
click at [412, 351] on button "I Understand!" at bounding box center [412, 350] width 89 height 22
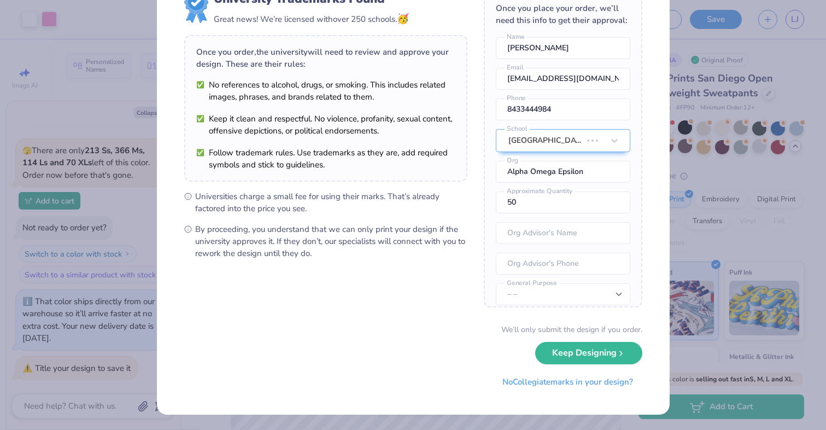
scroll to position [0, 0]
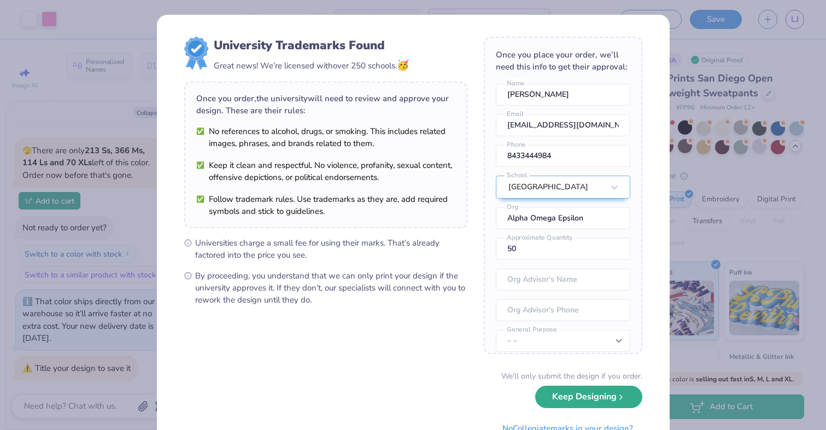
click at [560, 390] on button "Keep Designing" at bounding box center [588, 396] width 107 height 22
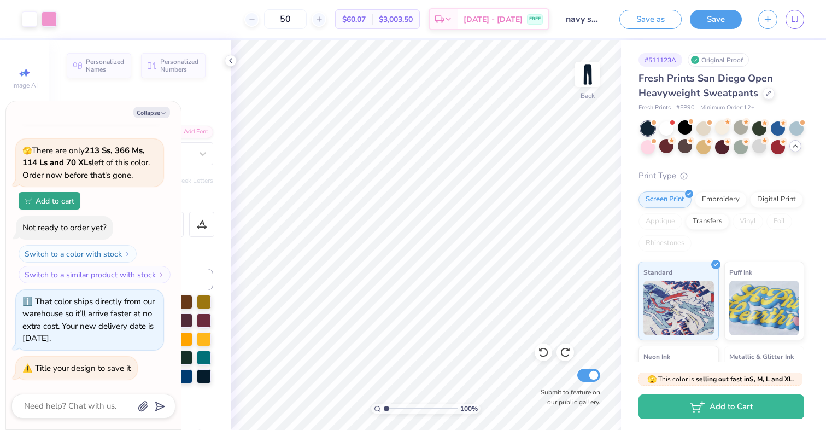
type textarea "x"
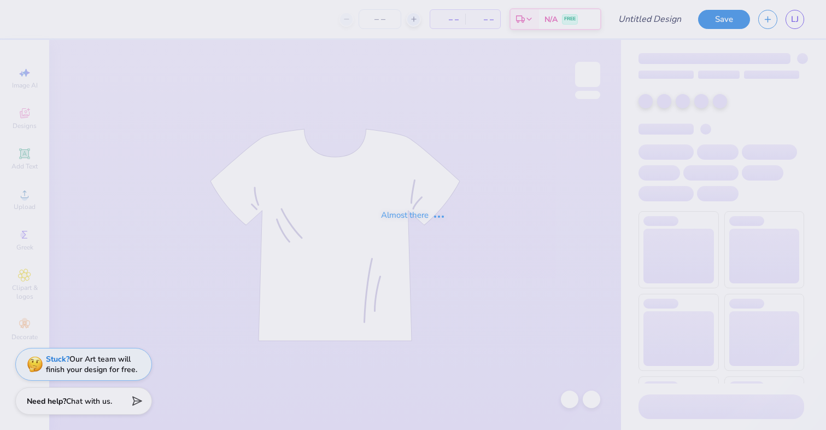
type input "Lilly Javoroski : Clemson University"
type input "24"
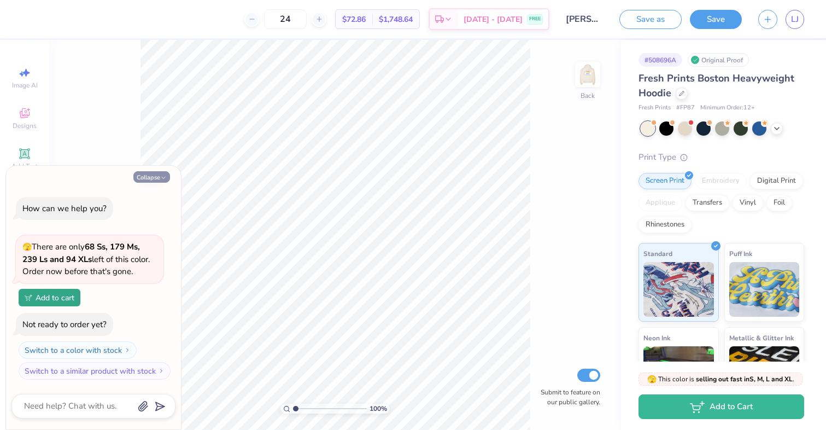
click at [160, 175] on icon "button" at bounding box center [163, 177] width 7 height 7
type textarea "x"
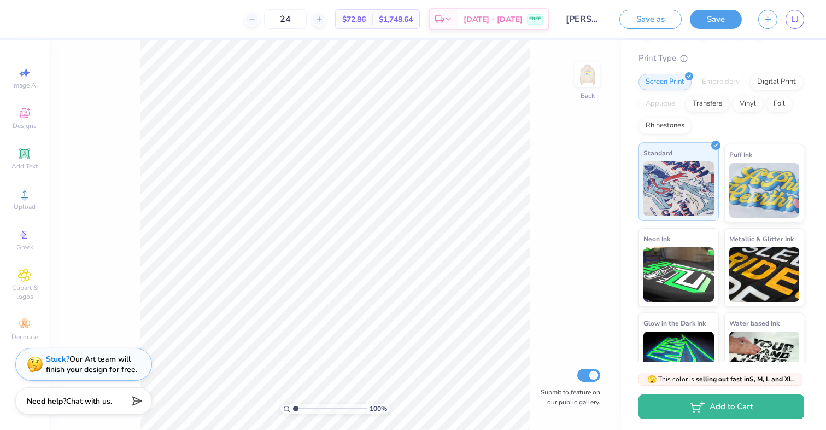
scroll to position [128, 0]
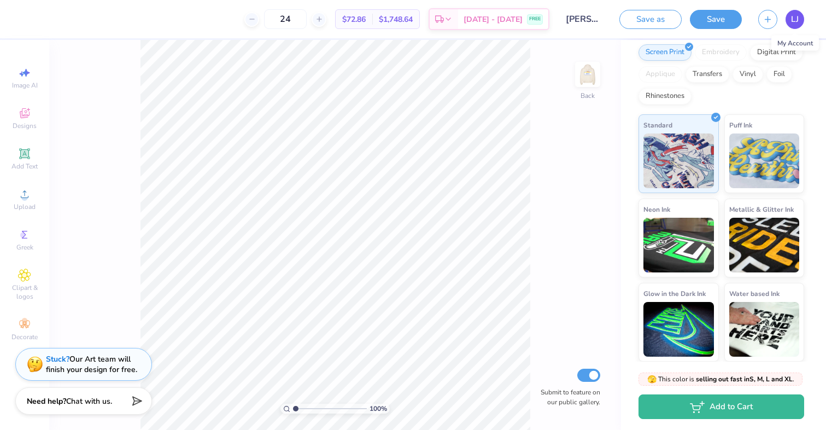
click at [798, 19] on link "LJ" at bounding box center [794, 19] width 19 height 19
